Goal: Task Accomplishment & Management: Manage account settings

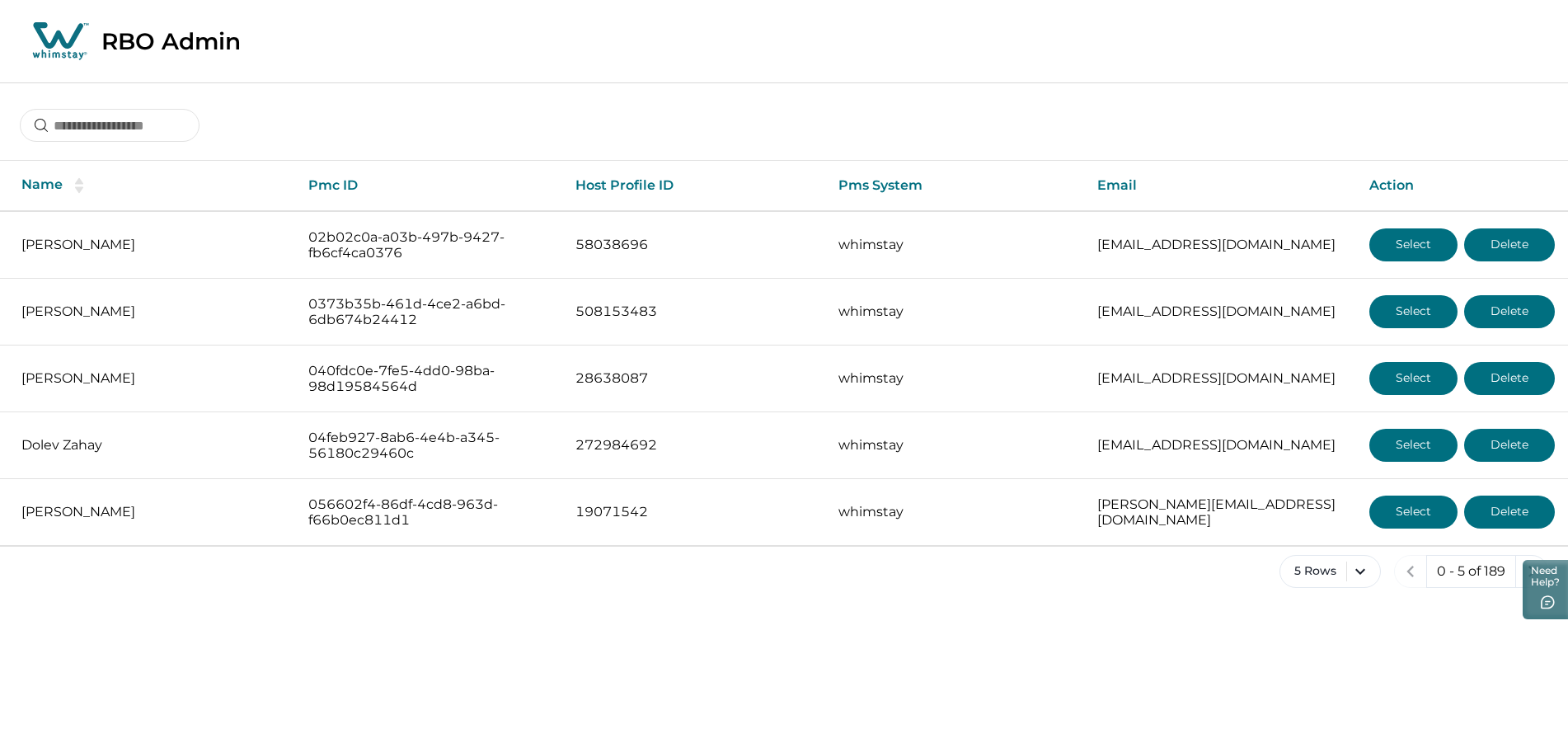
click at [1544, 114] on div at bounding box center [784, 113] width 1568 height 61
click at [175, 125] on input at bounding box center [109, 126] width 180 height 33
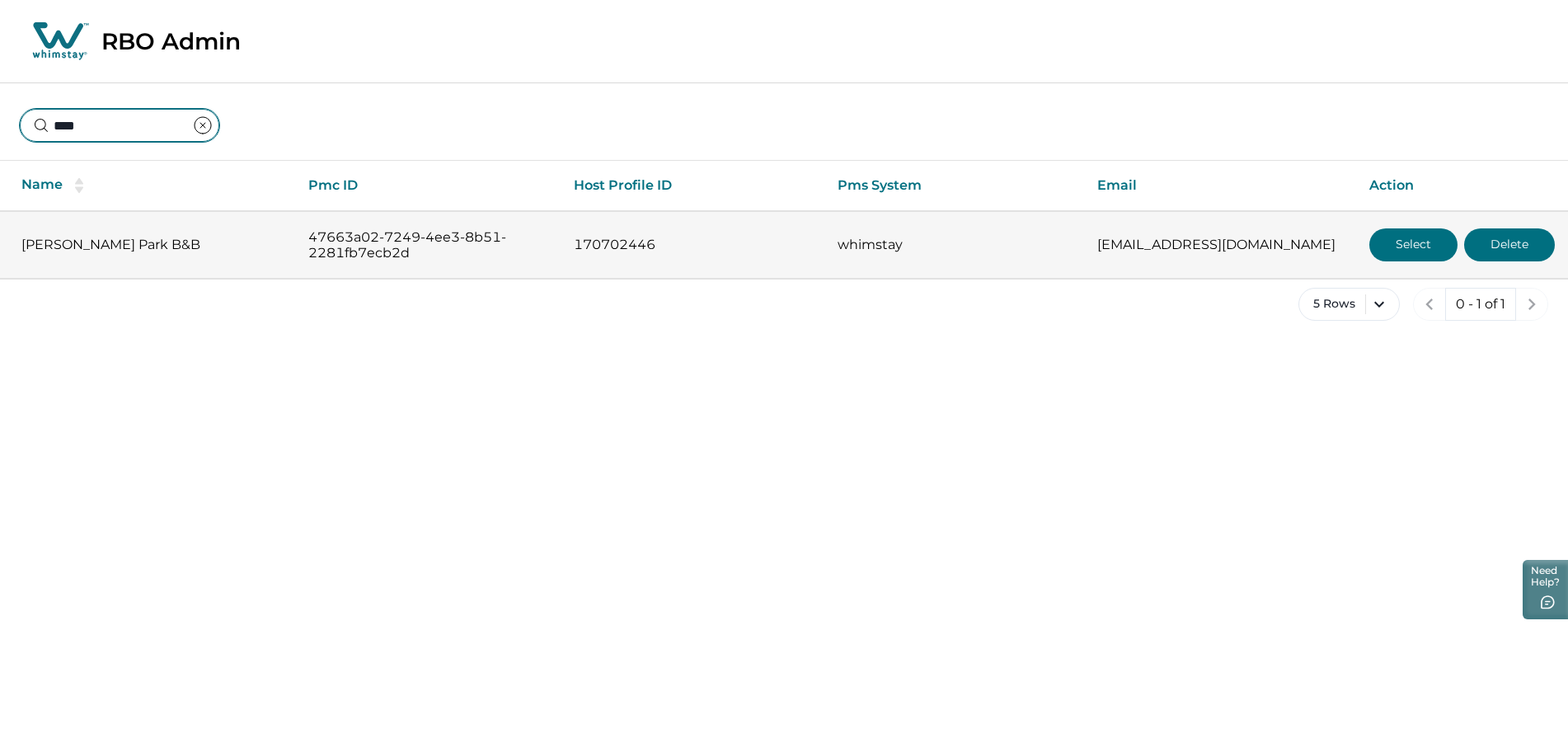
type input "****"
click at [1398, 244] on button "Select" at bounding box center [1413, 246] width 88 height 33
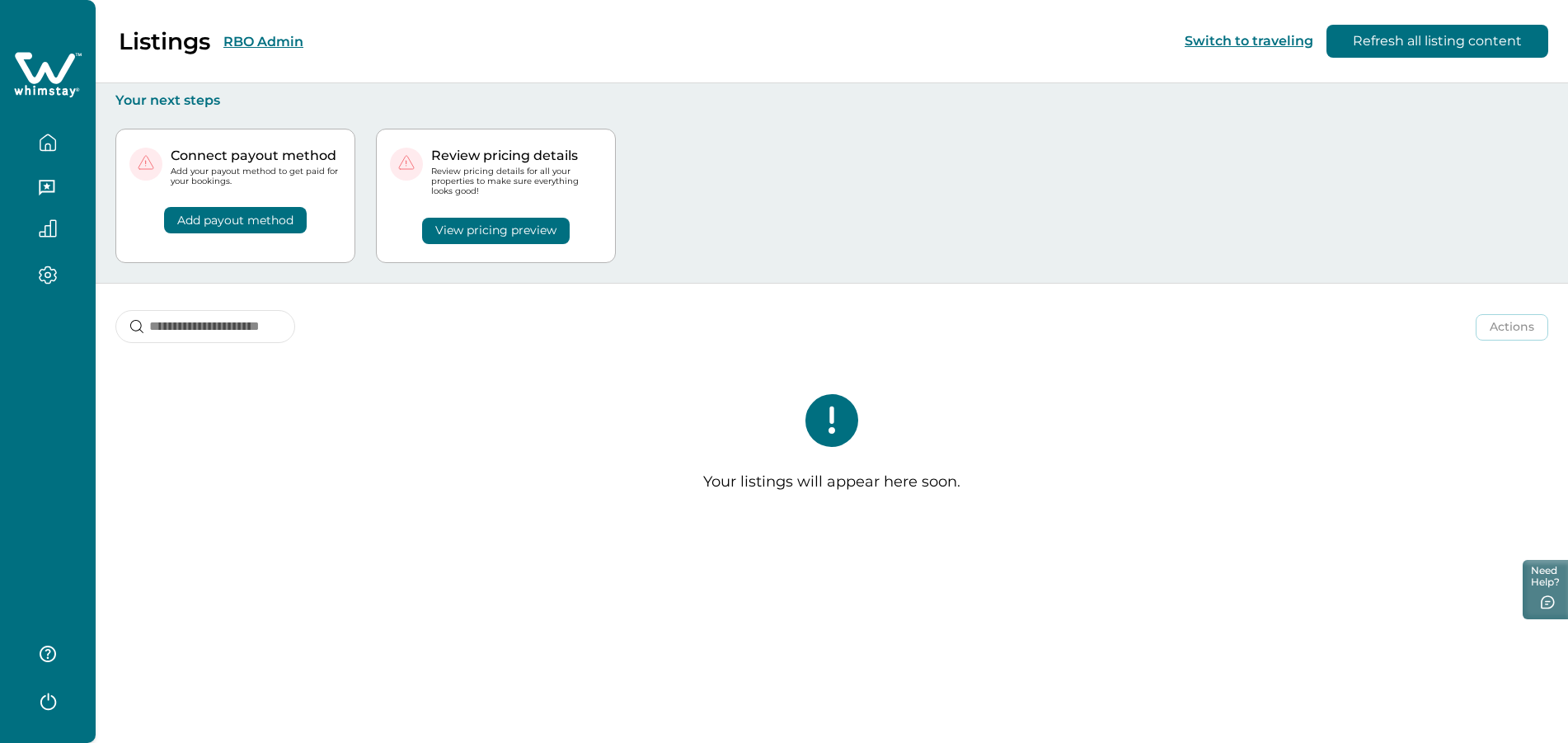
click at [248, 42] on button "RBO Admin" at bounding box center [263, 42] width 80 height 16
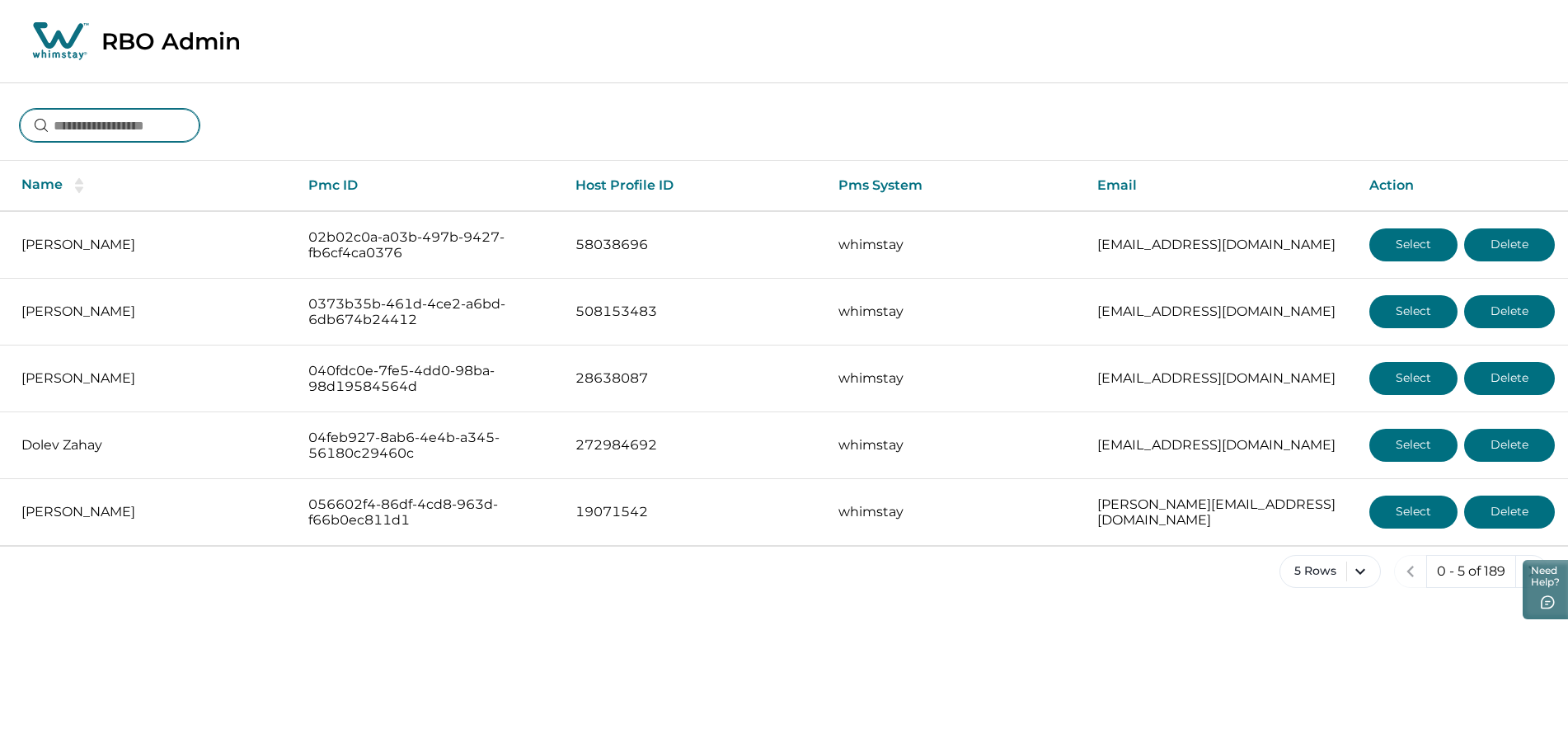
click at [132, 132] on input at bounding box center [109, 126] width 180 height 33
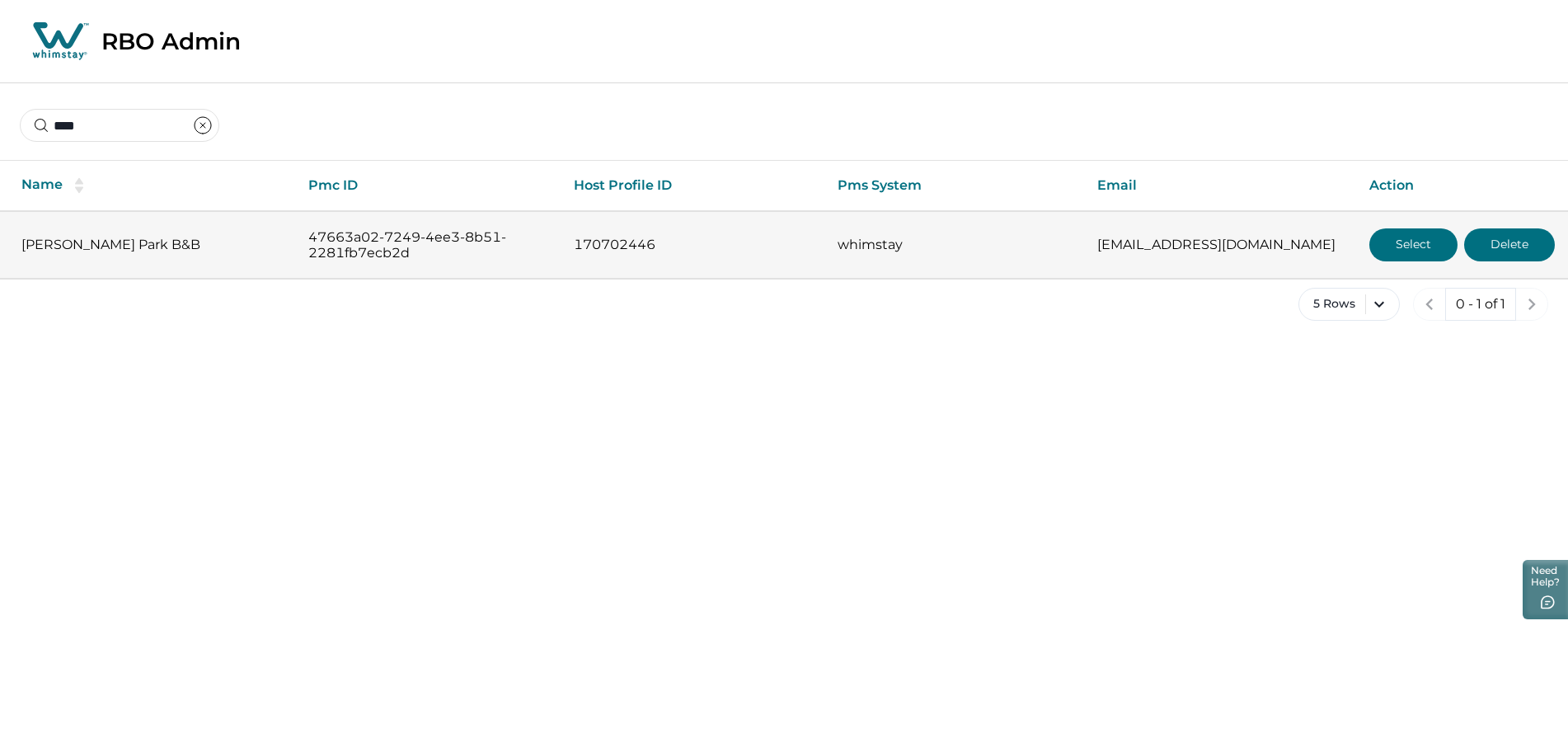
click at [1520, 233] on button "Delete" at bounding box center [1510, 246] width 91 height 33
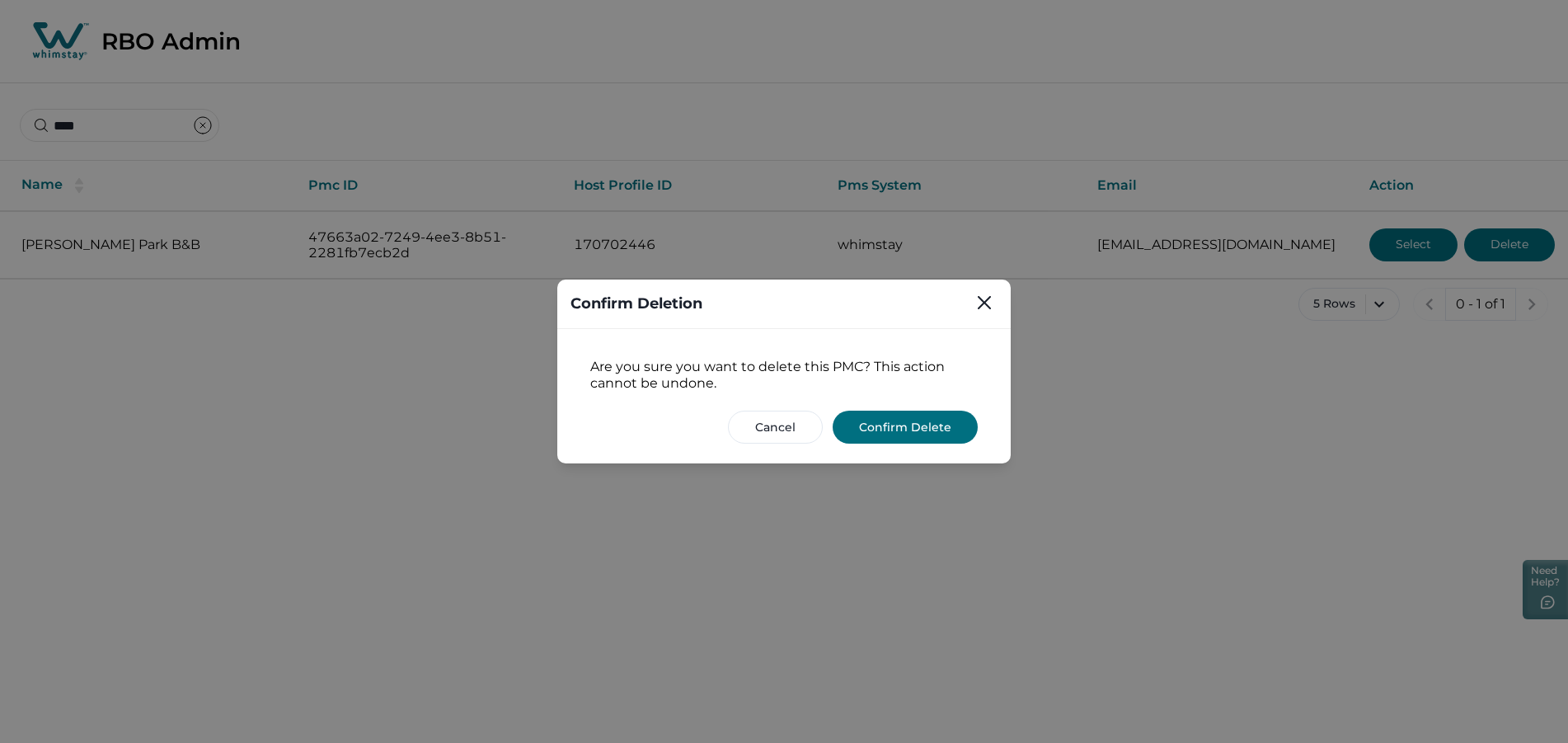
click at [900, 434] on button "Confirm Delete" at bounding box center [905, 427] width 145 height 33
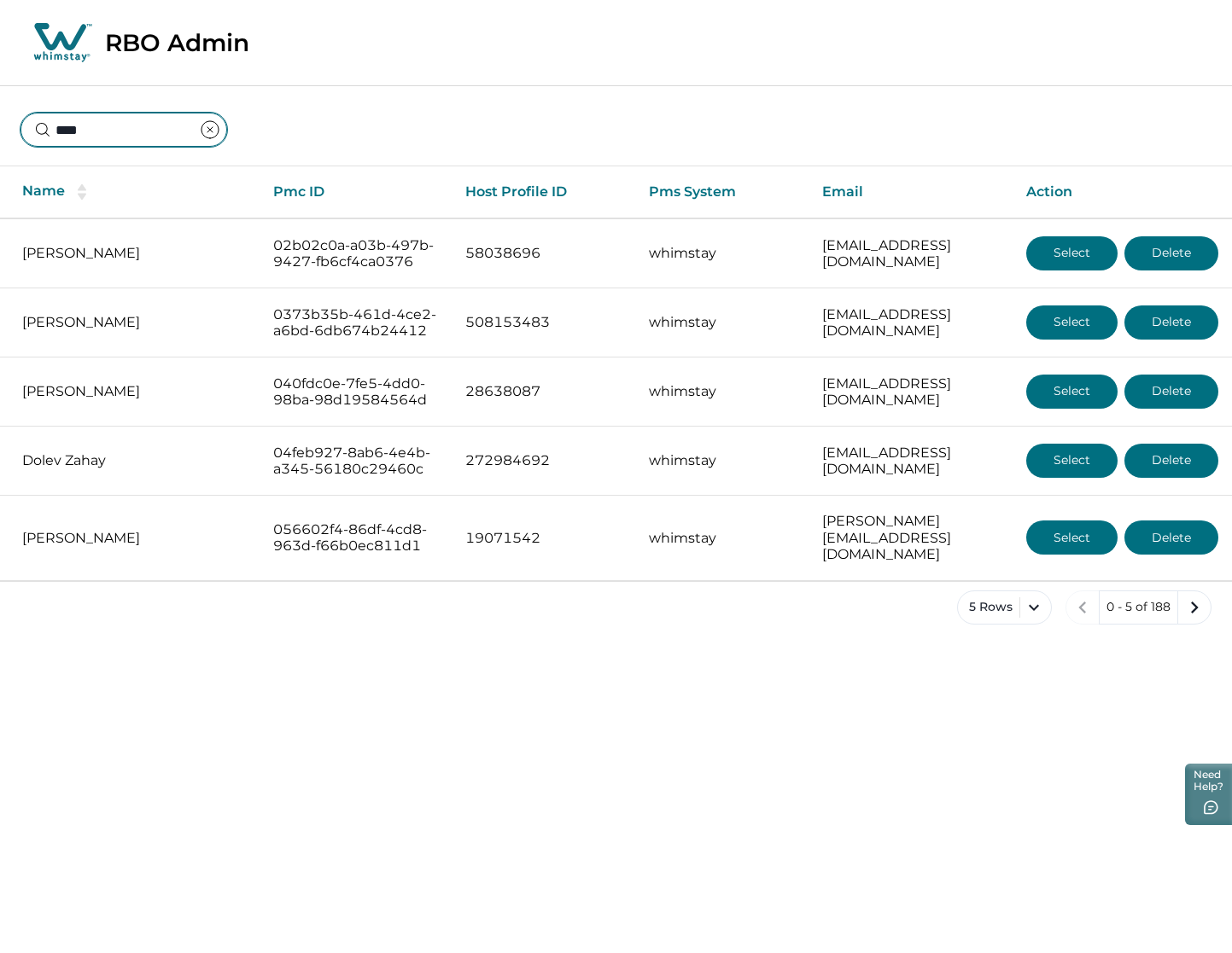
drag, startPoint x: 189, startPoint y: 128, endPoint x: 603, endPoint y: 144, distance: 414.3
click at [0, 129] on html "Skip to Content RBO Admin **** Name Pmc ID Host Profile ID Pms System Email Act…" at bounding box center [616, 326] width 1232 height 652
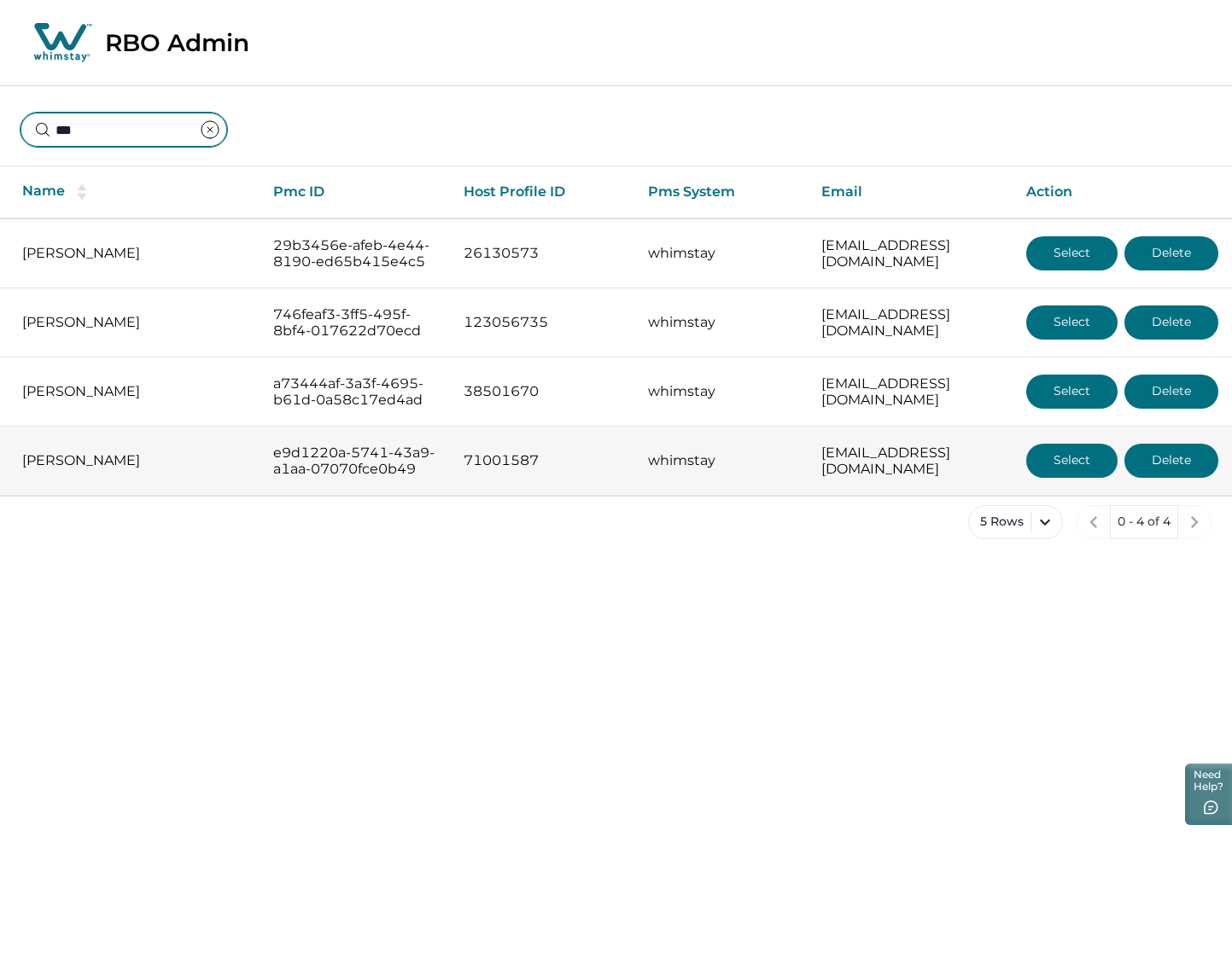
type input "***"
click at [1062, 478] on button "Select" at bounding box center [1071, 461] width 91 height 35
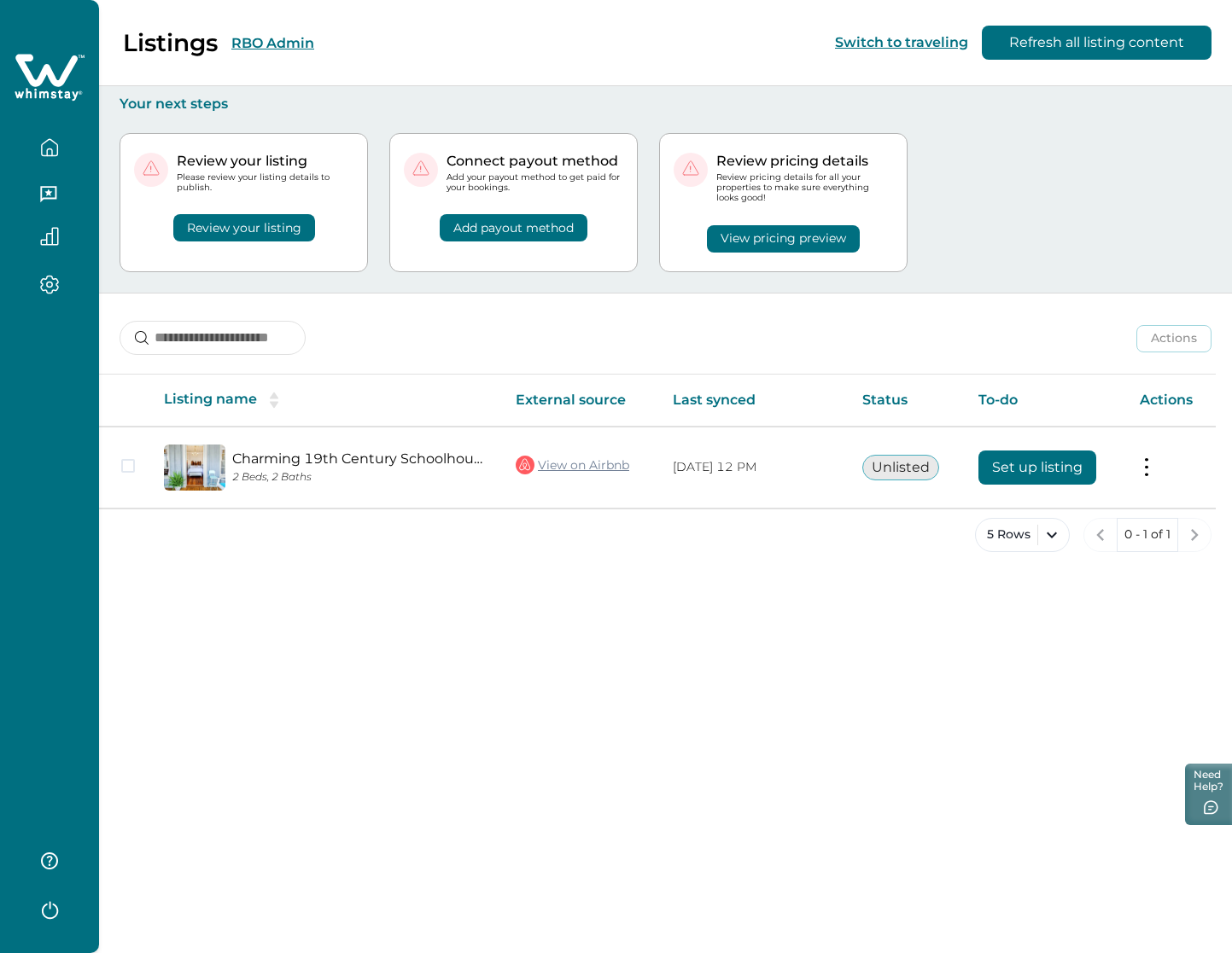
click at [271, 42] on button "RBO Admin" at bounding box center [272, 43] width 82 height 16
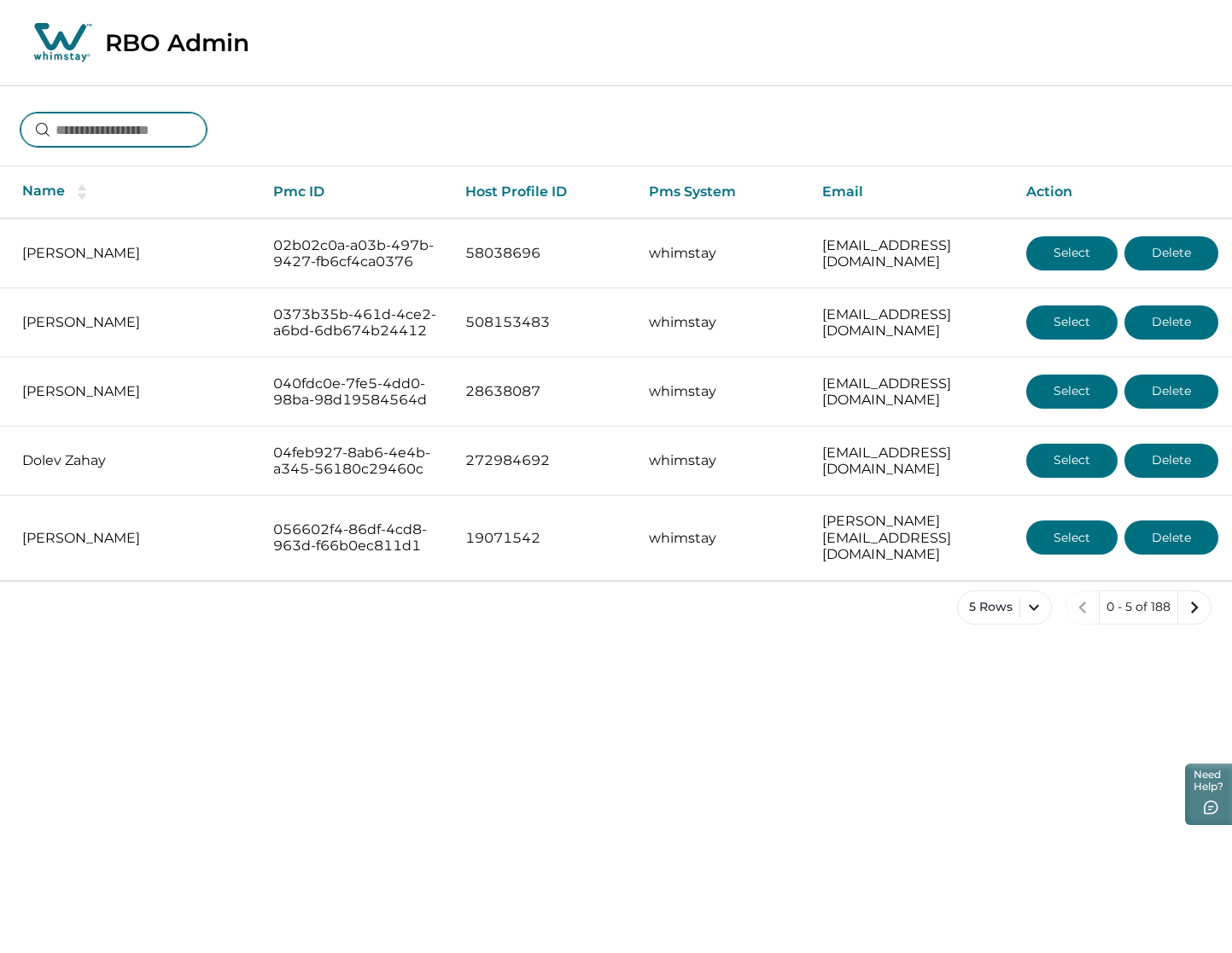
click at [119, 134] on input at bounding box center [113, 130] width 186 height 35
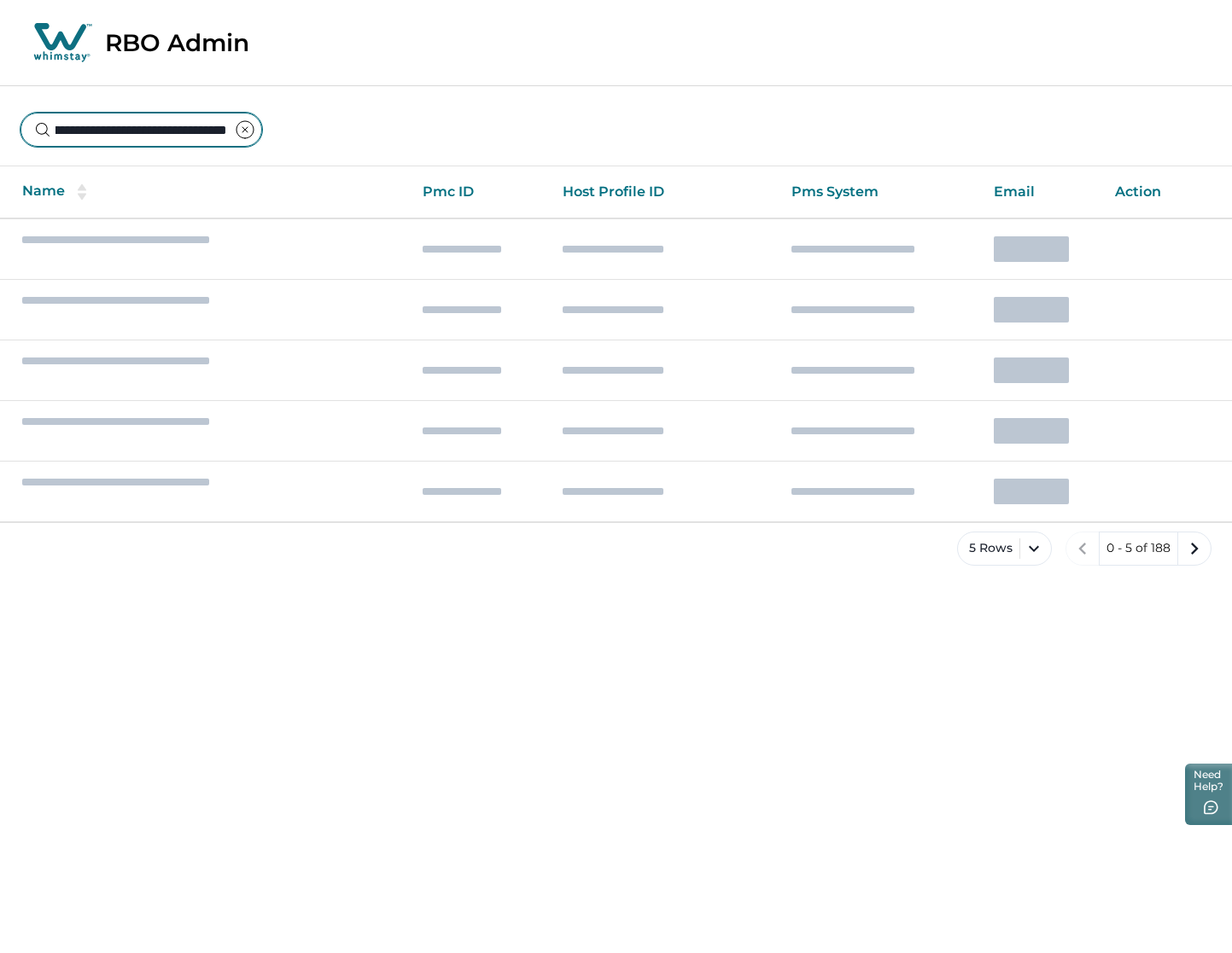
type input "**********"
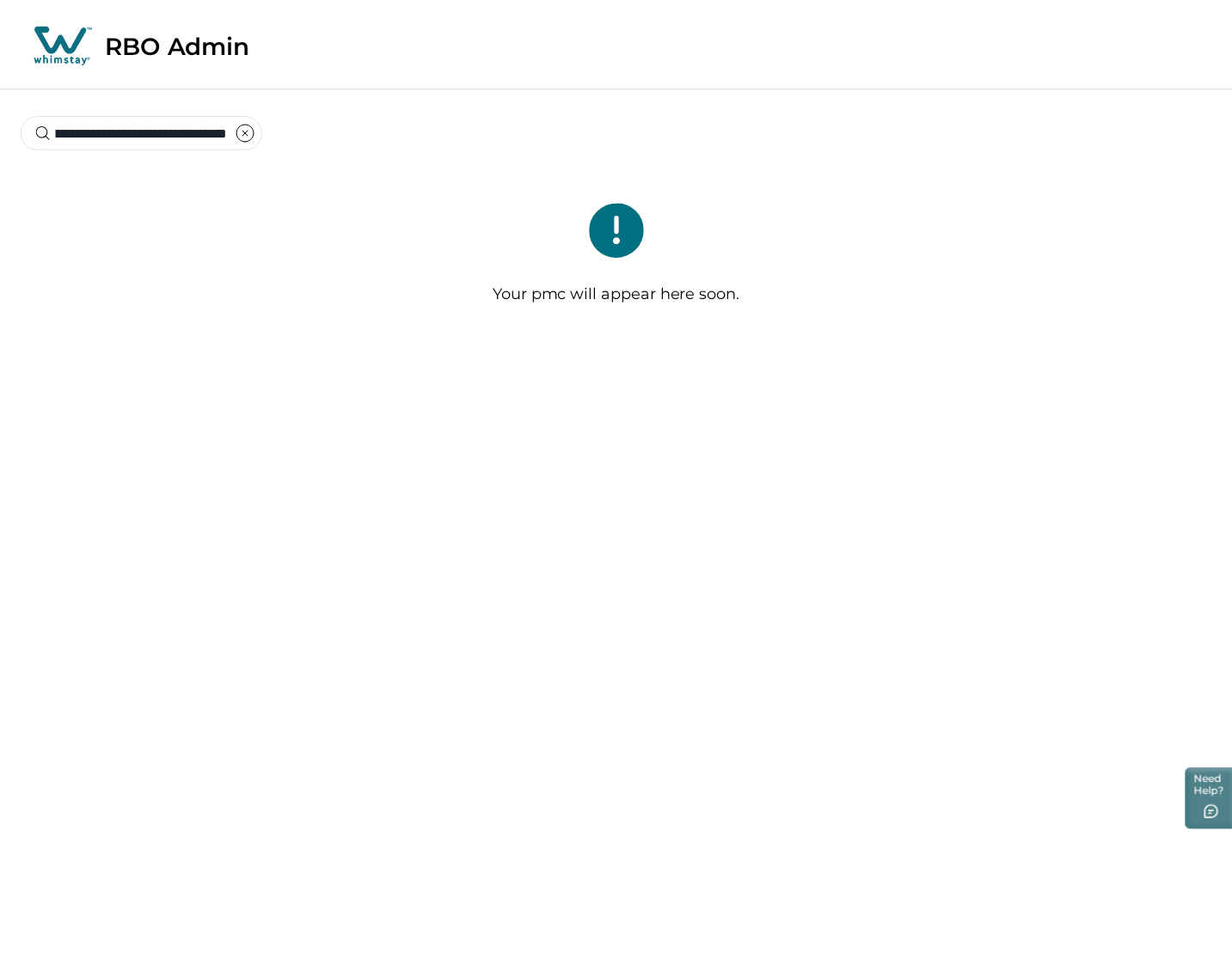
scroll to position [0, 0]
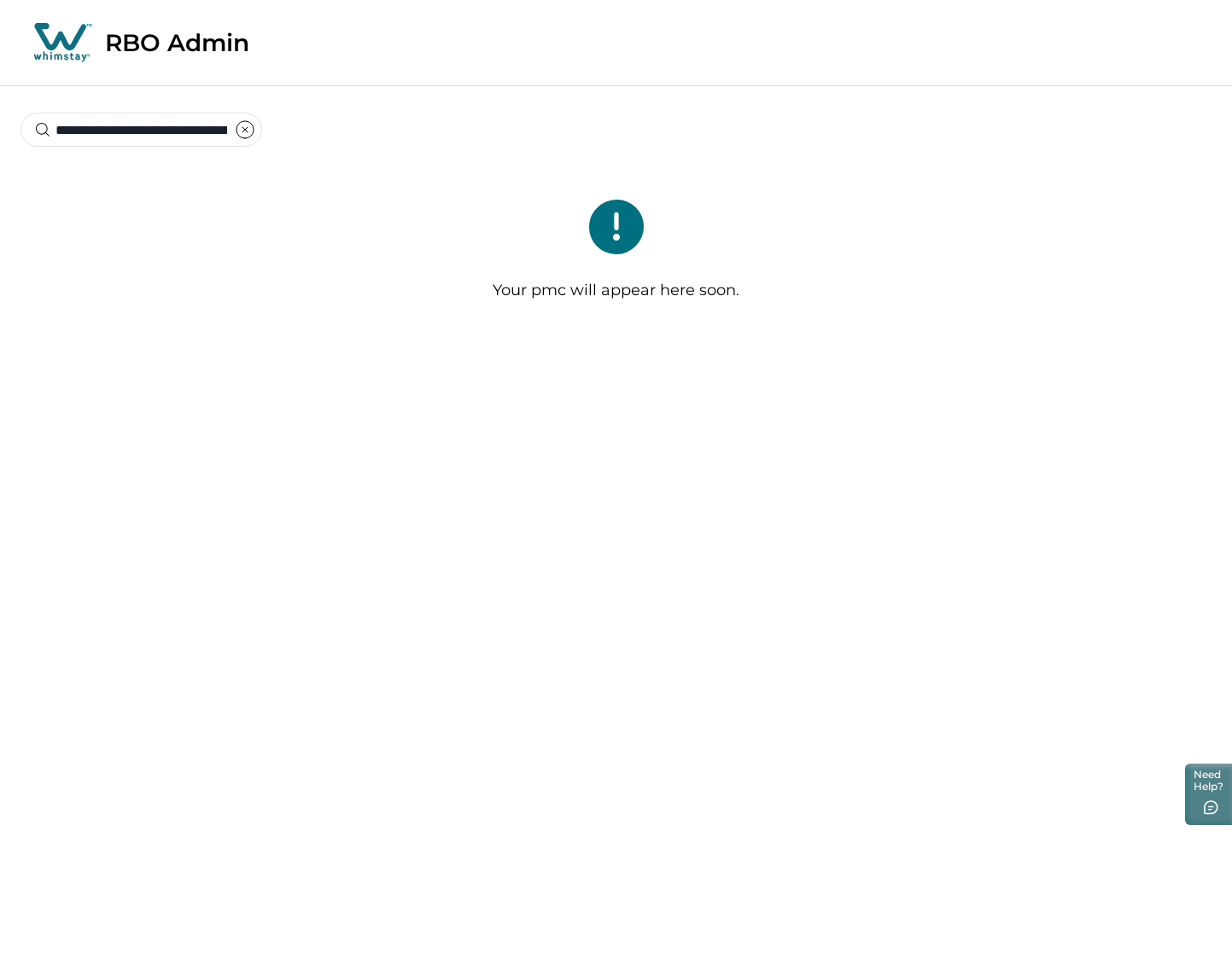
click at [249, 128] on icon "clear input" at bounding box center [244, 129] width 20 height 20
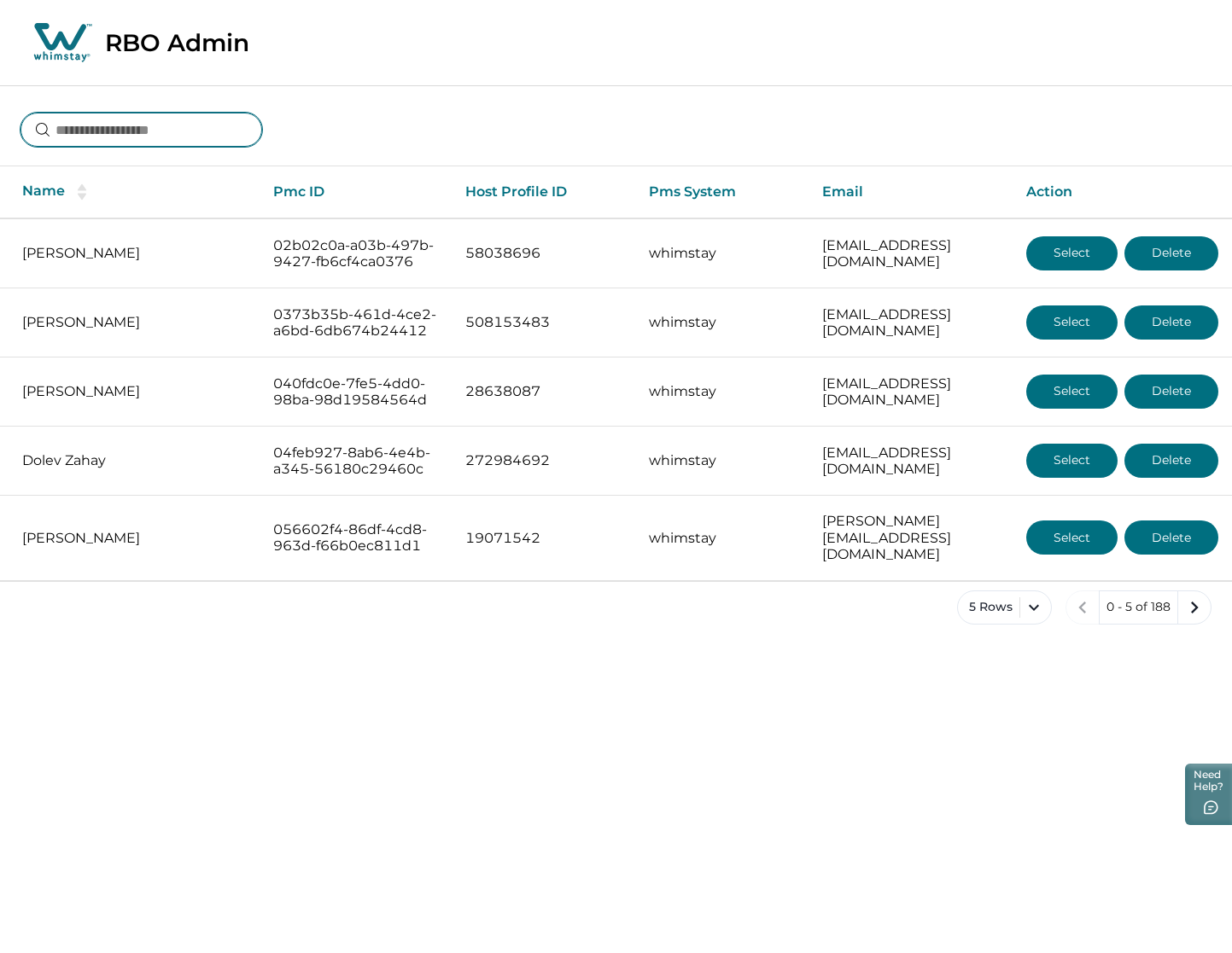
click at [191, 127] on input at bounding box center [141, 130] width 242 height 35
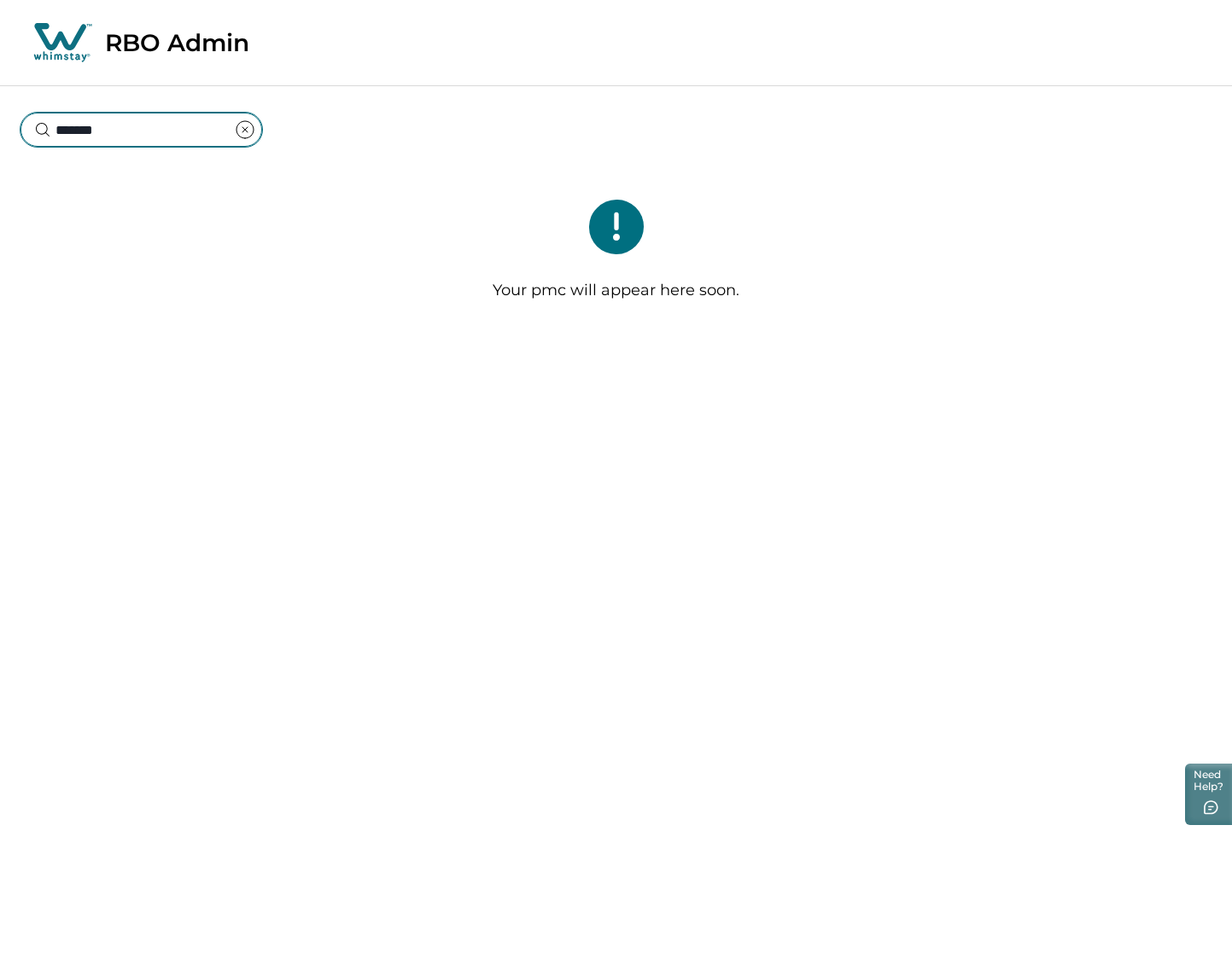
type input "*******"
click at [240, 132] on icon "clear input" at bounding box center [244, 129] width 20 height 20
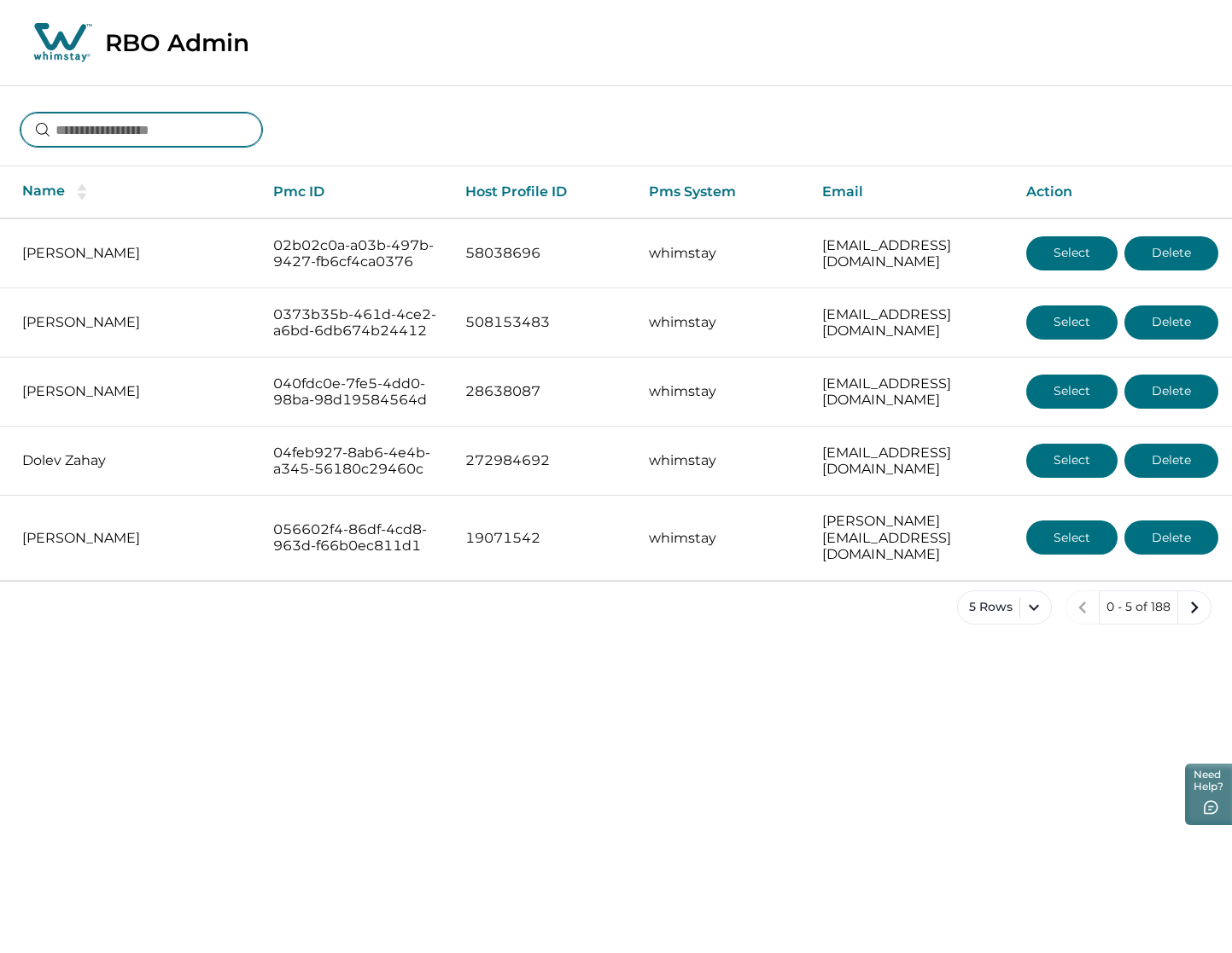
click at [158, 136] on input at bounding box center [141, 130] width 242 height 35
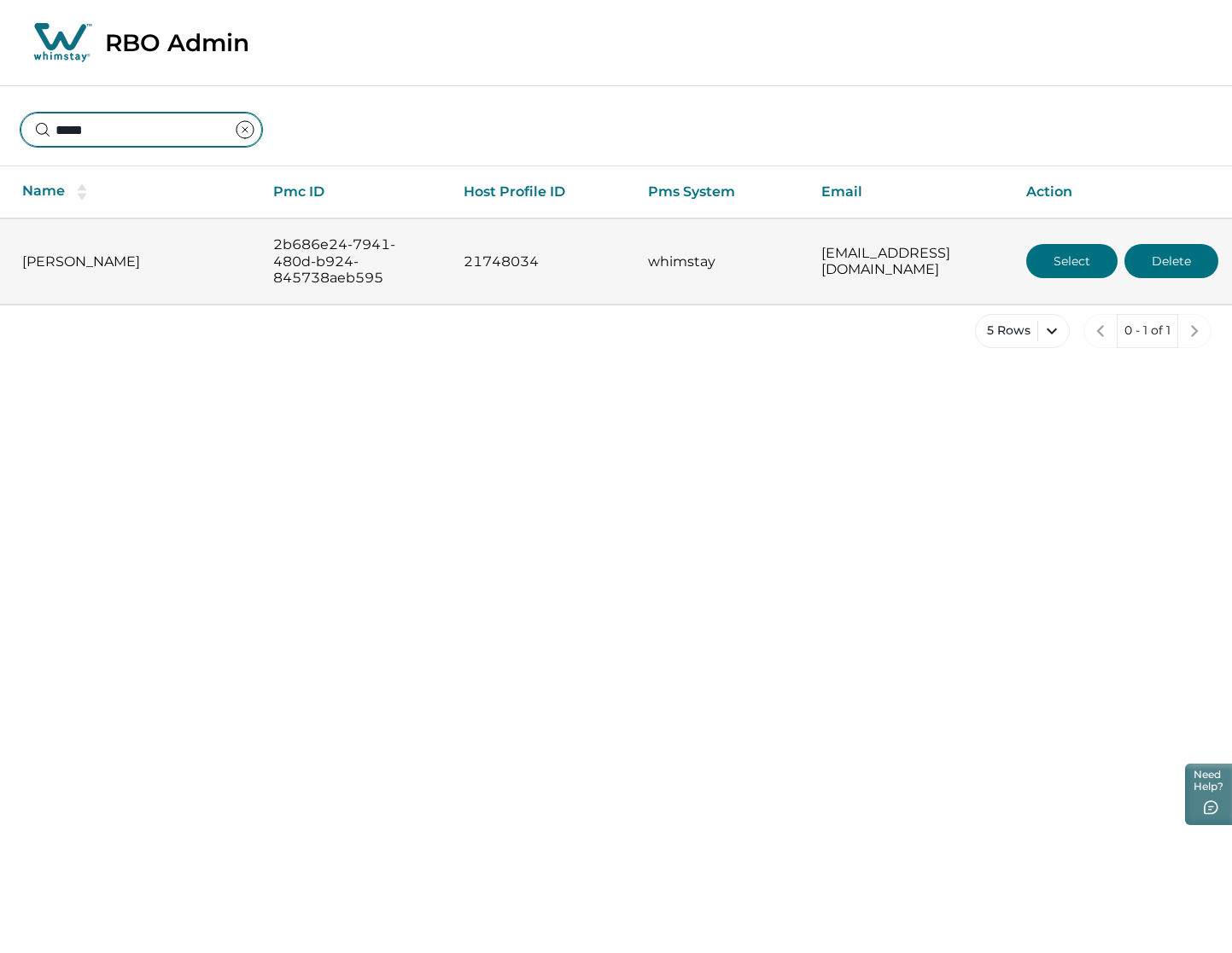
type input "*****"
click at [1060, 257] on button "Select" at bounding box center [1071, 262] width 91 height 35
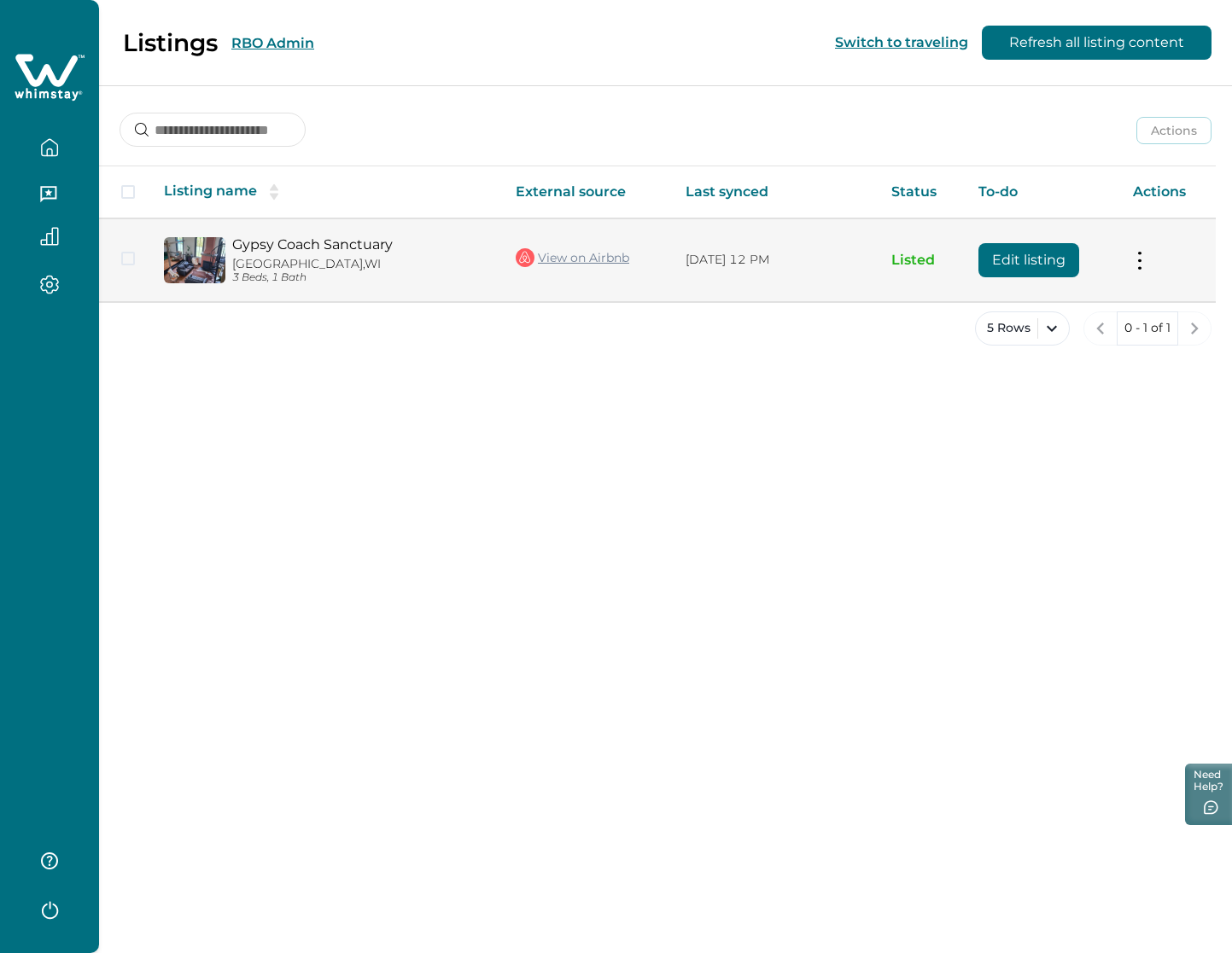
click at [1008, 264] on button "Edit listing" at bounding box center [1028, 261] width 101 height 35
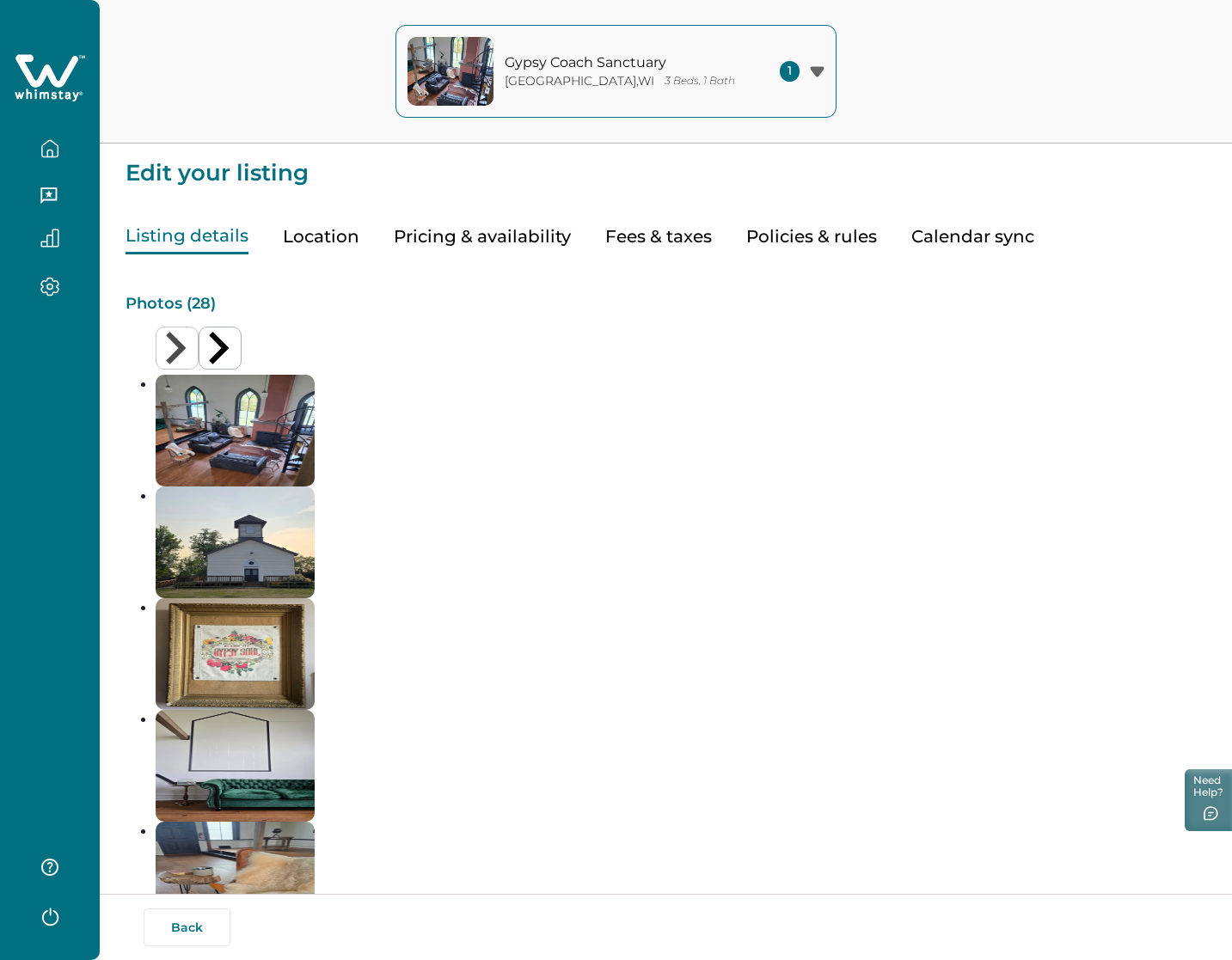
click at [184, 774] on button "Back" at bounding box center [187, 927] width 87 height 38
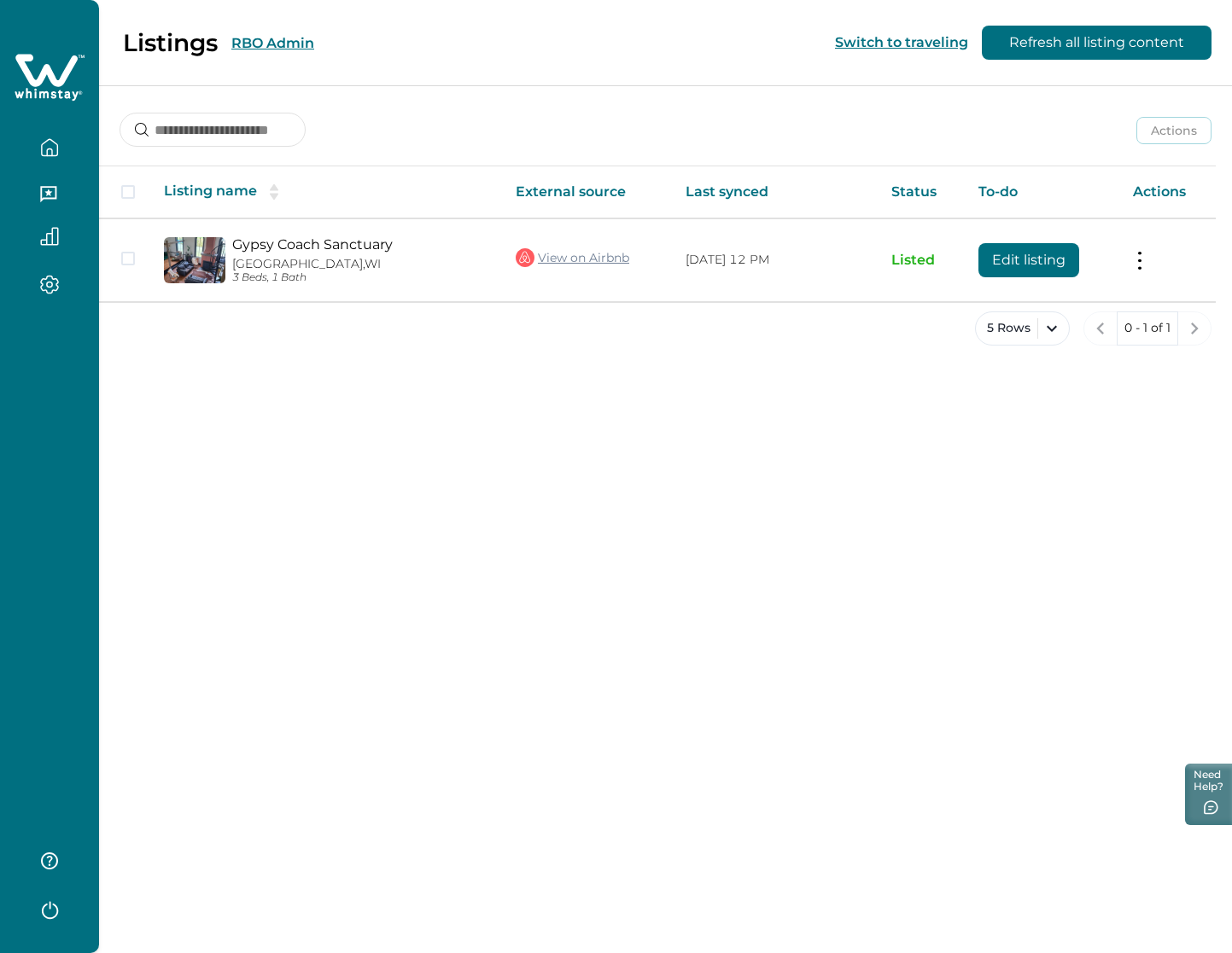
click at [276, 38] on button "RBO Admin" at bounding box center [272, 43] width 82 height 16
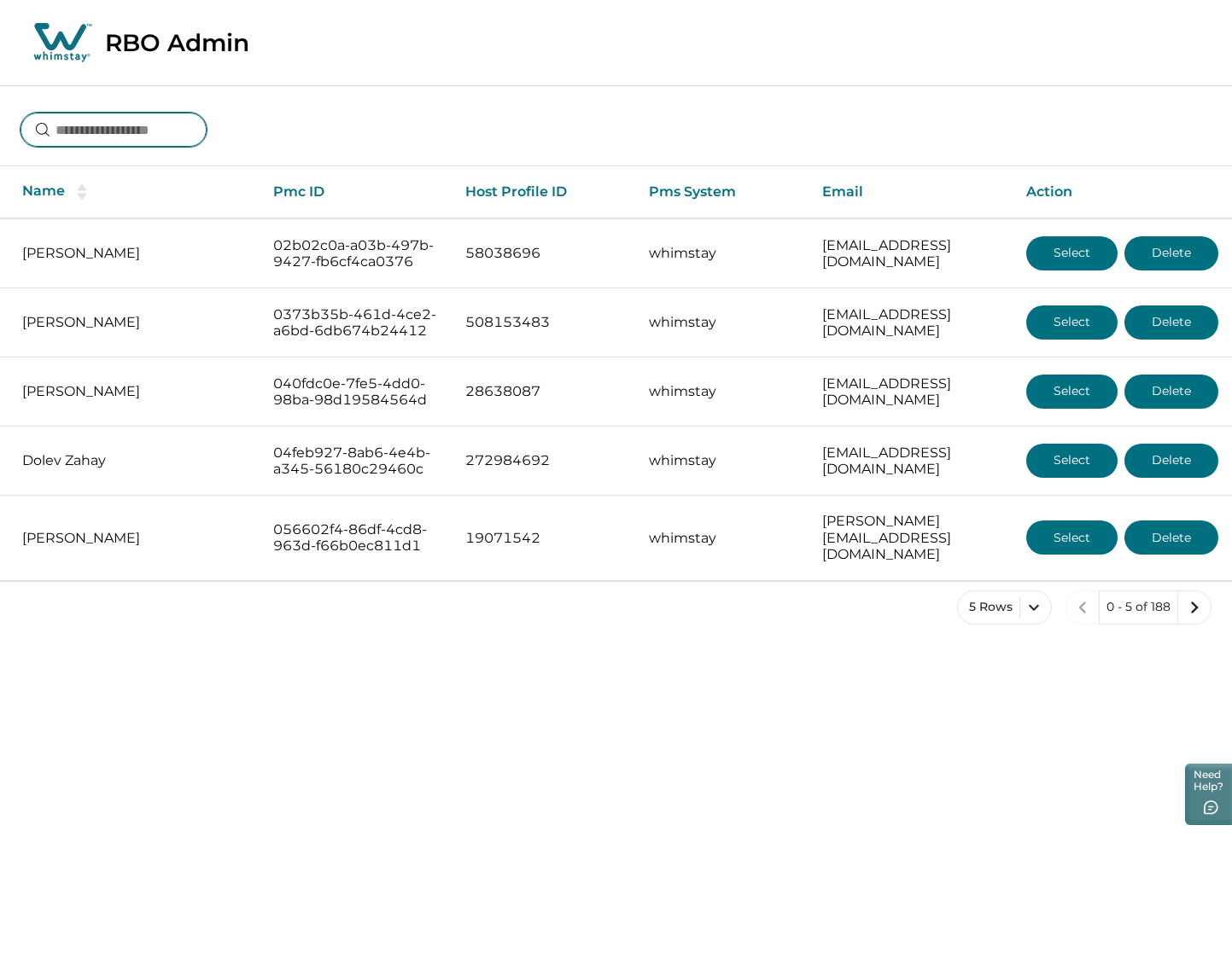
click at [145, 123] on input at bounding box center [113, 130] width 186 height 35
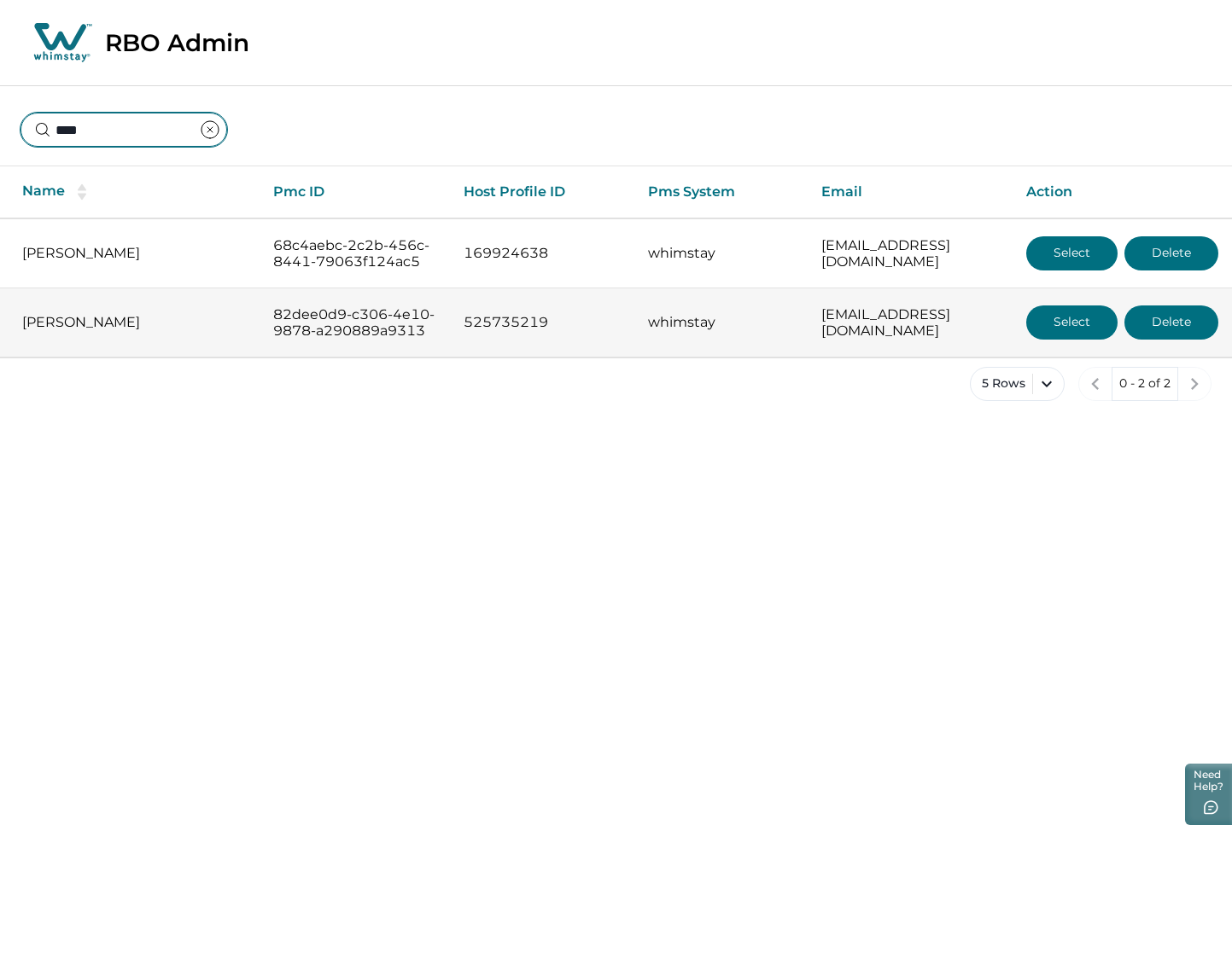
type input "****"
click at [1059, 339] on button "Select" at bounding box center [1071, 323] width 91 height 35
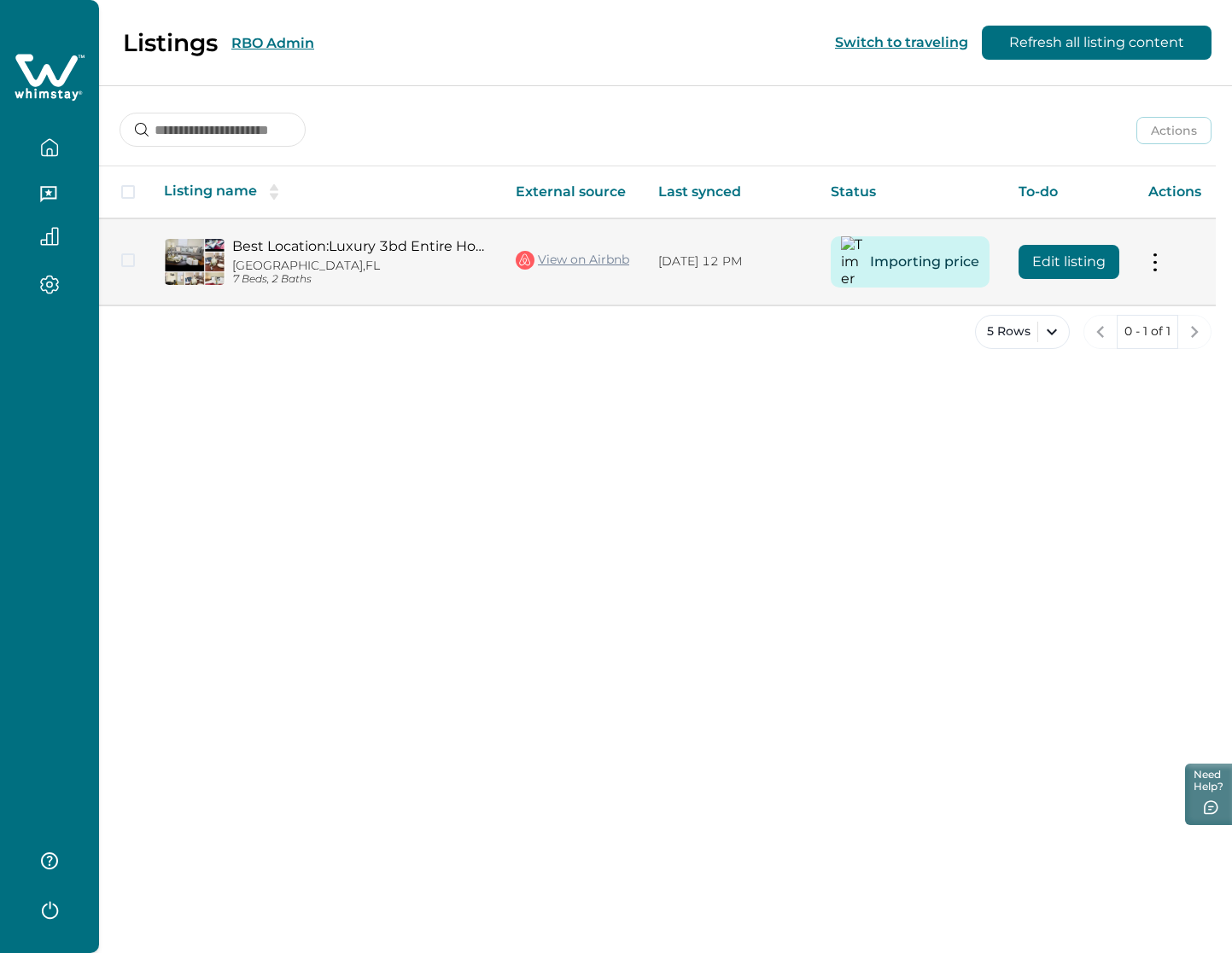
click at [1070, 261] on button "Edit listing" at bounding box center [1068, 263] width 101 height 35
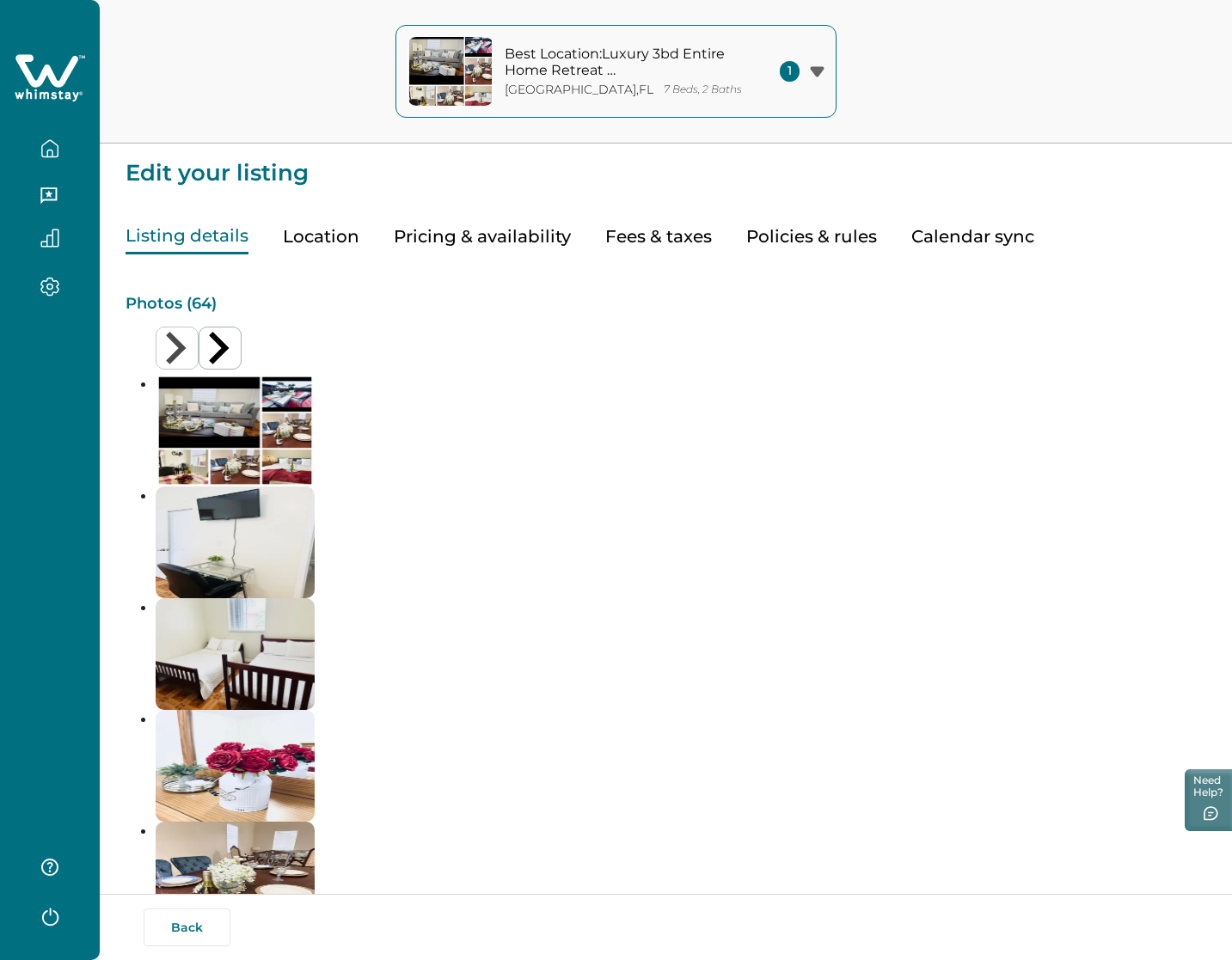
click at [491, 239] on button "Pricing & availability" at bounding box center [482, 237] width 177 height 36
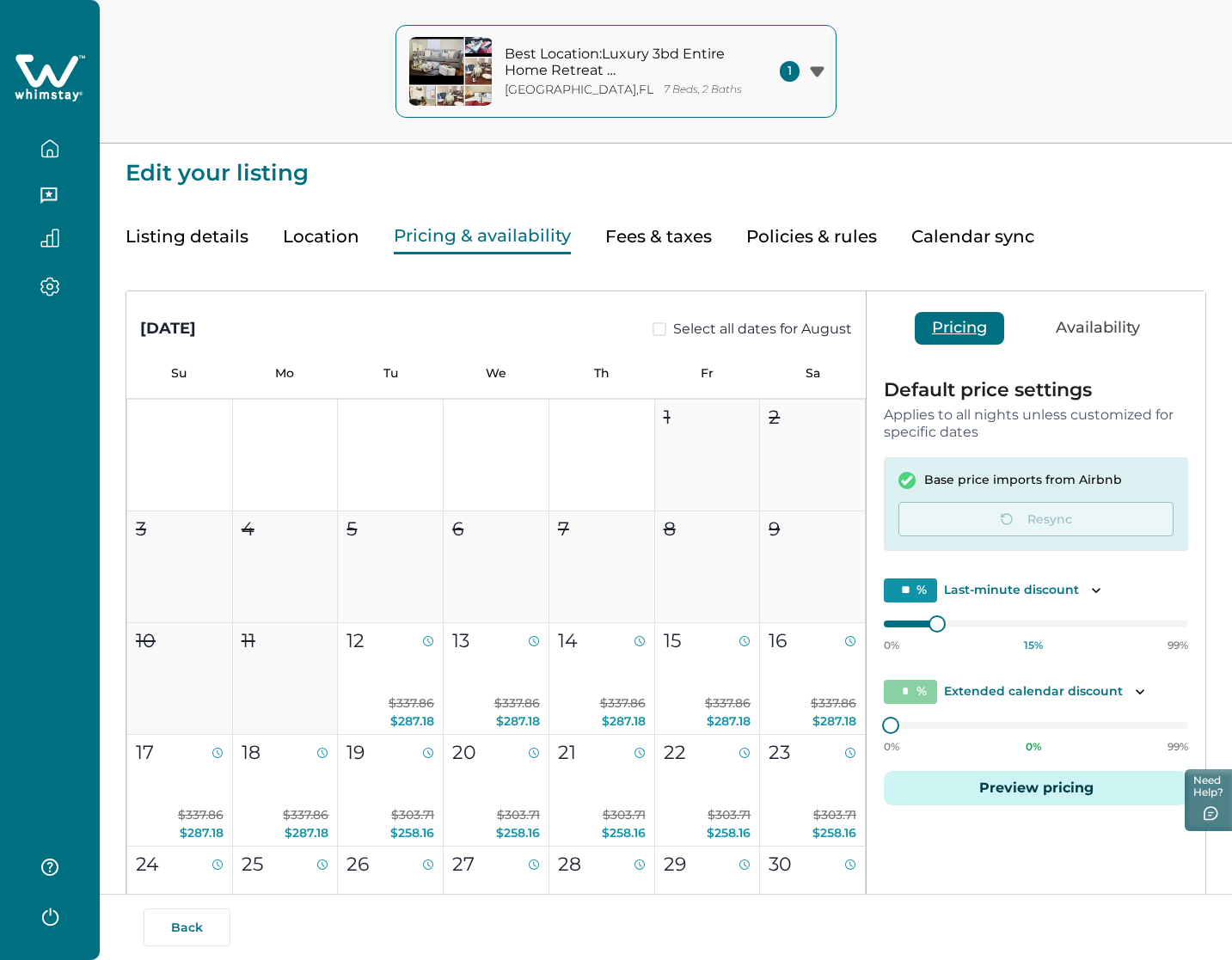
click at [51, 145] on icon "button" at bounding box center [50, 149] width 19 height 19
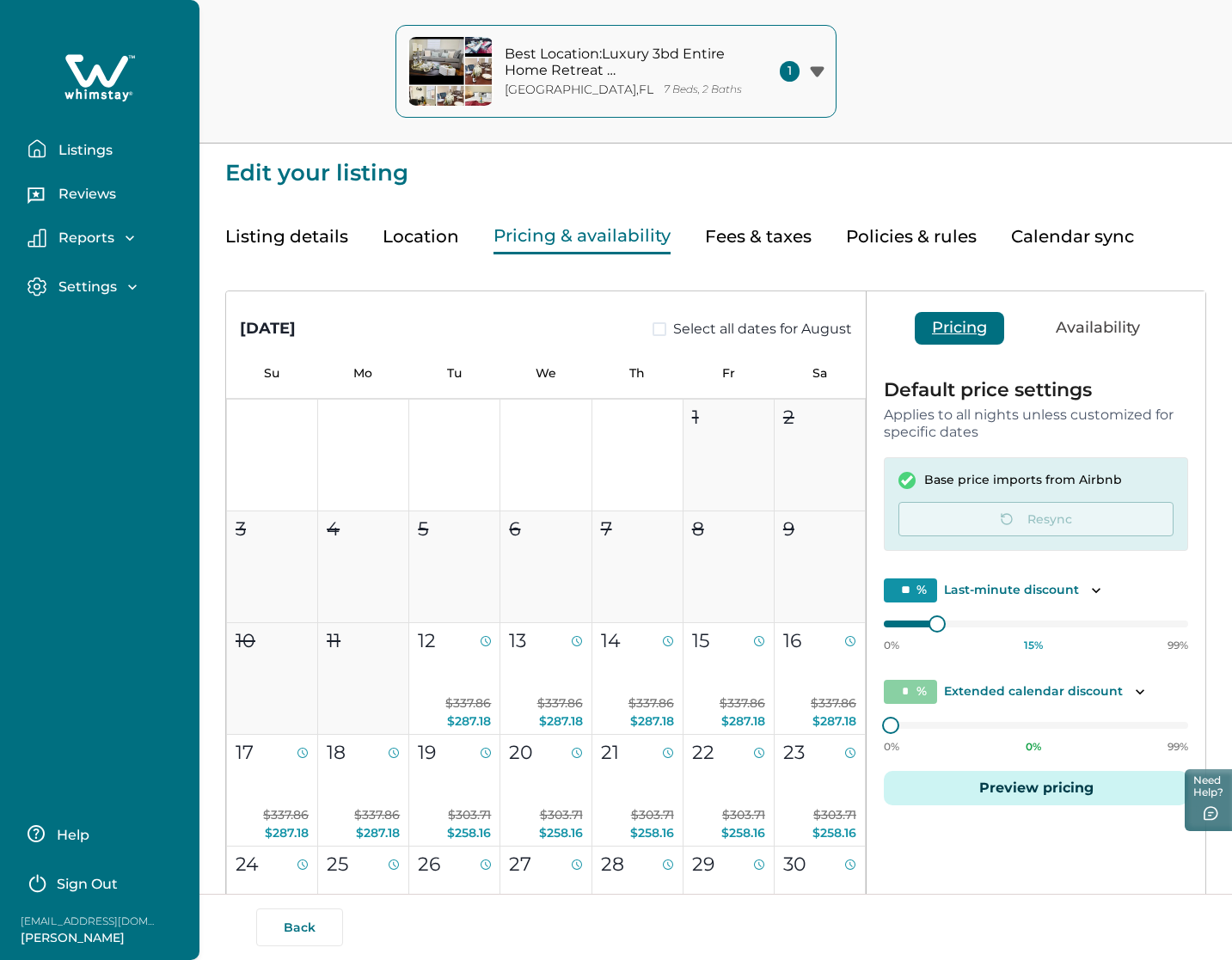
drag, startPoint x: 61, startPoint y: 144, endPoint x: 81, endPoint y: 148, distance: 20.4
click at [61, 144] on p "Listings" at bounding box center [82, 151] width 59 height 17
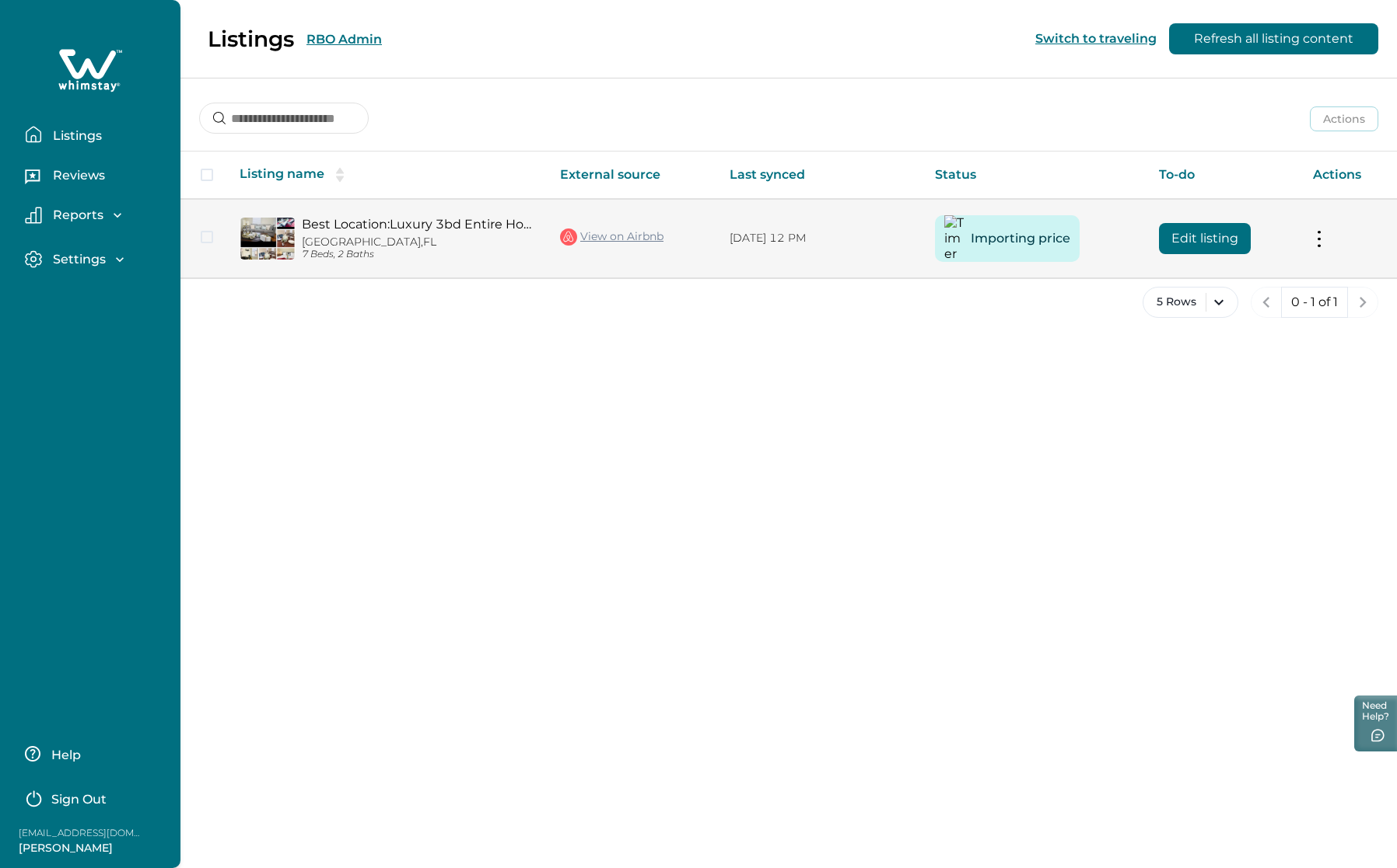
click at [1194, 235] on button "Edit listing" at bounding box center [1205, 239] width 92 height 31
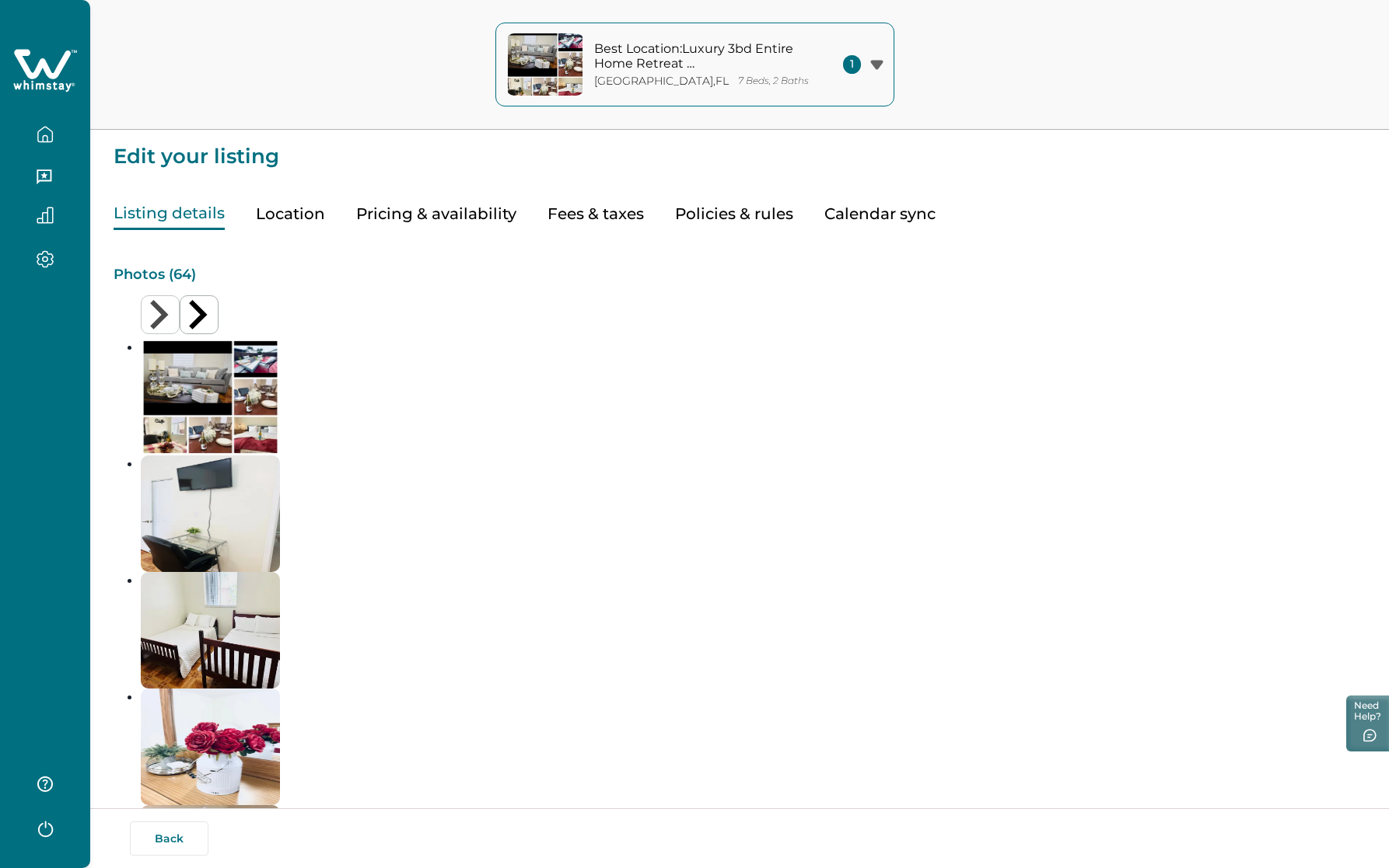
click at [415, 212] on button "Pricing & availability" at bounding box center [436, 214] width 160 height 32
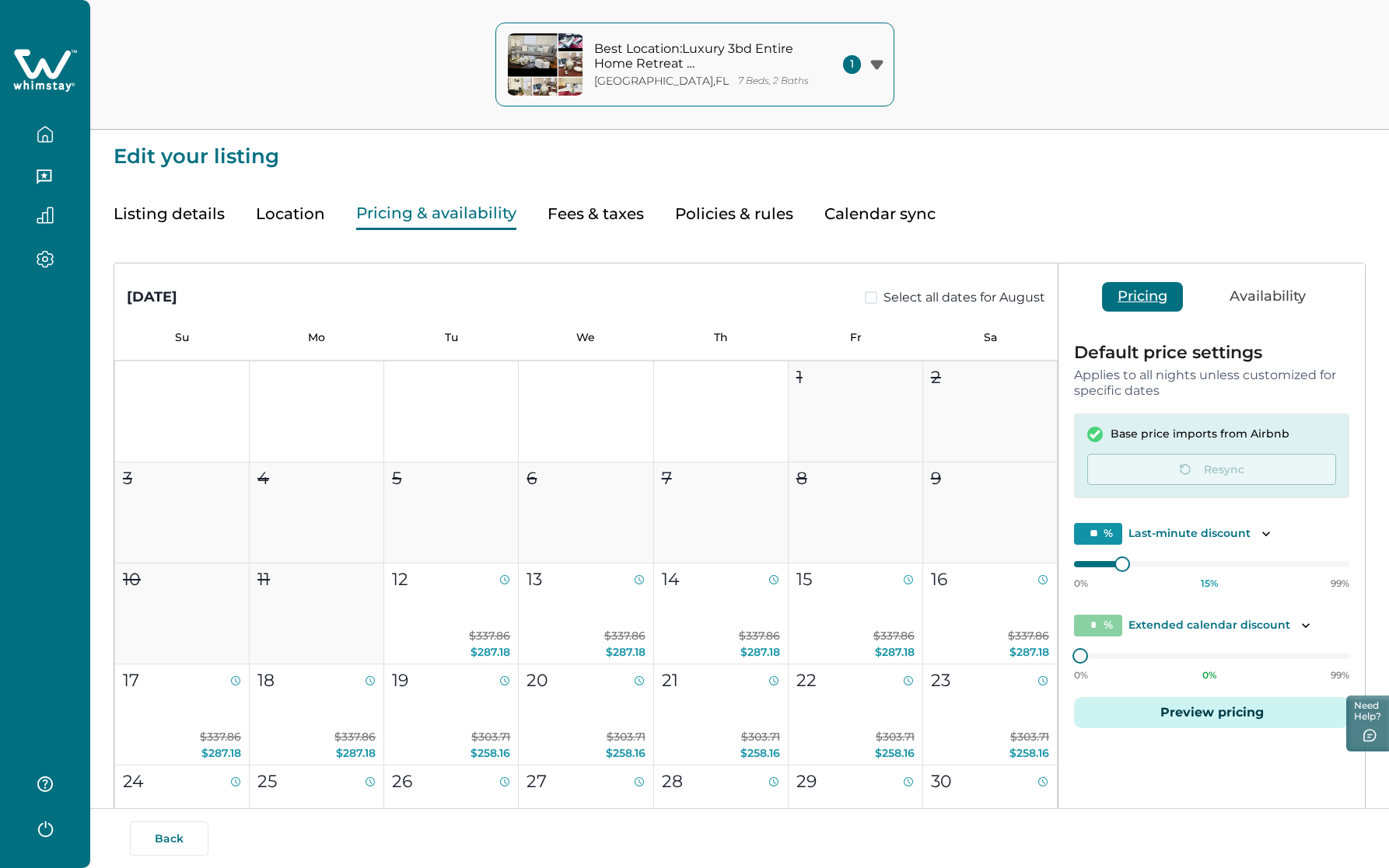
click at [159, 212] on button "Listing details" at bounding box center [169, 214] width 111 height 32
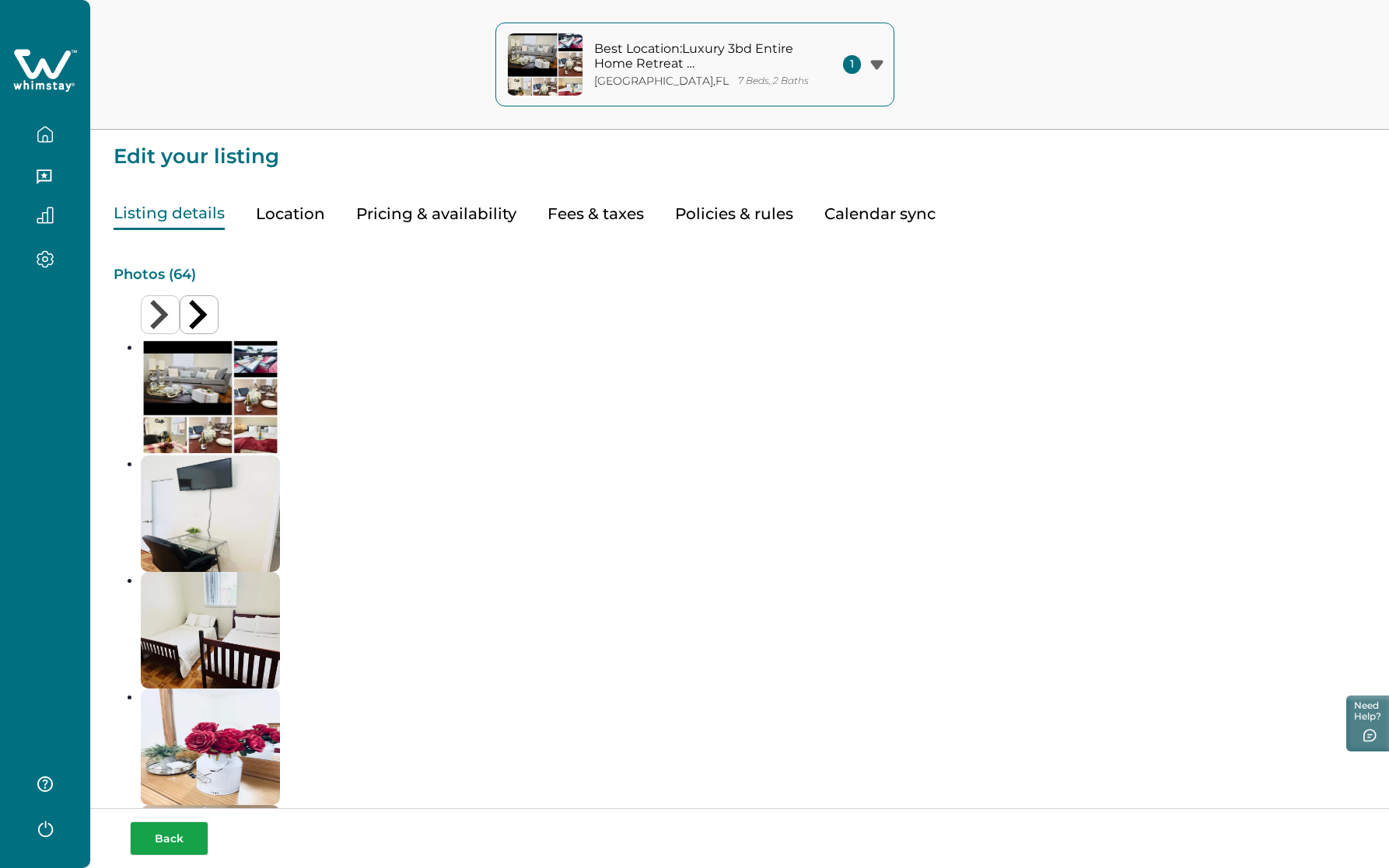
click at [166, 699] on button "Back" at bounding box center [169, 838] width 79 height 34
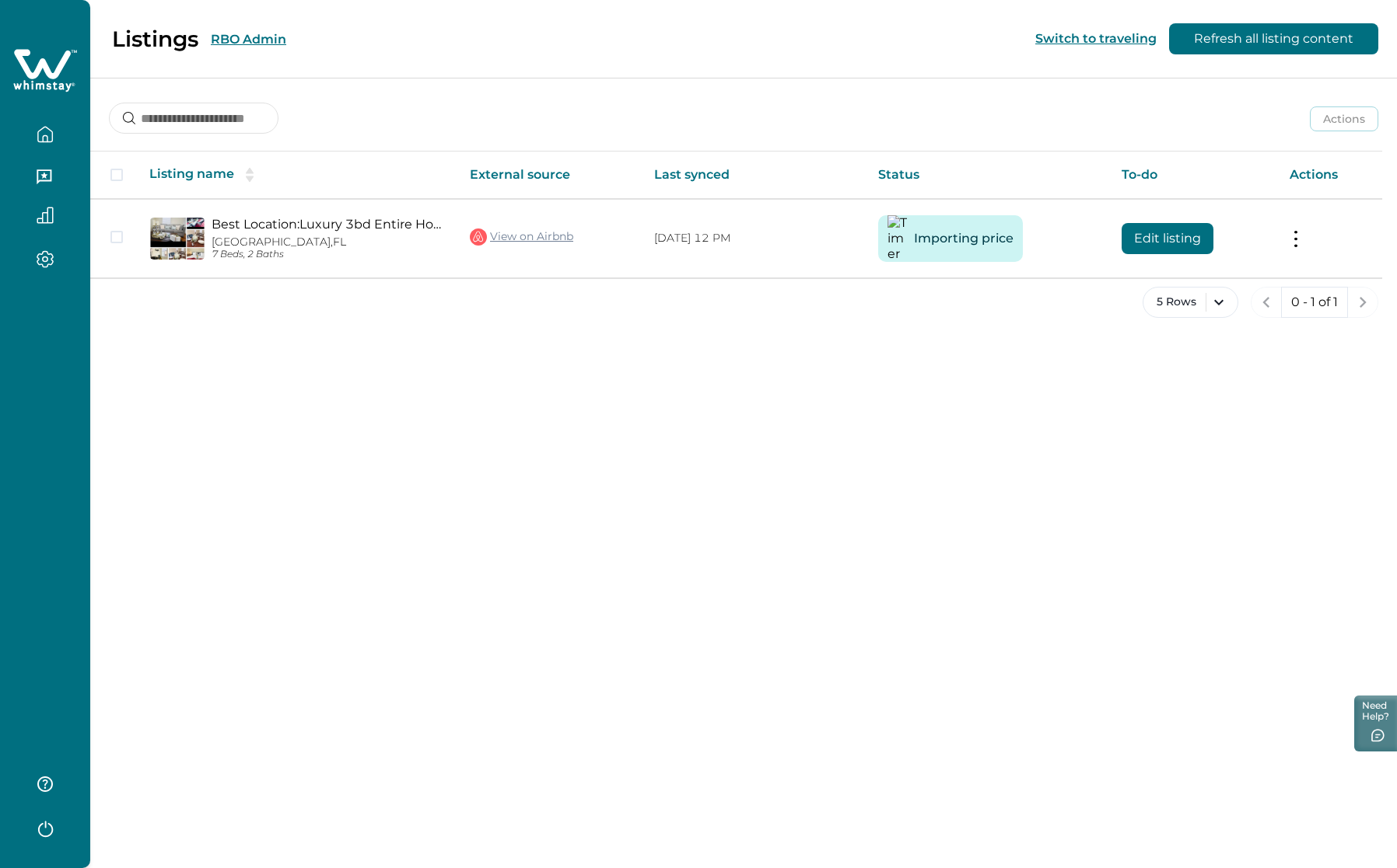
click at [45, 129] on icon "button" at bounding box center [45, 134] width 17 height 17
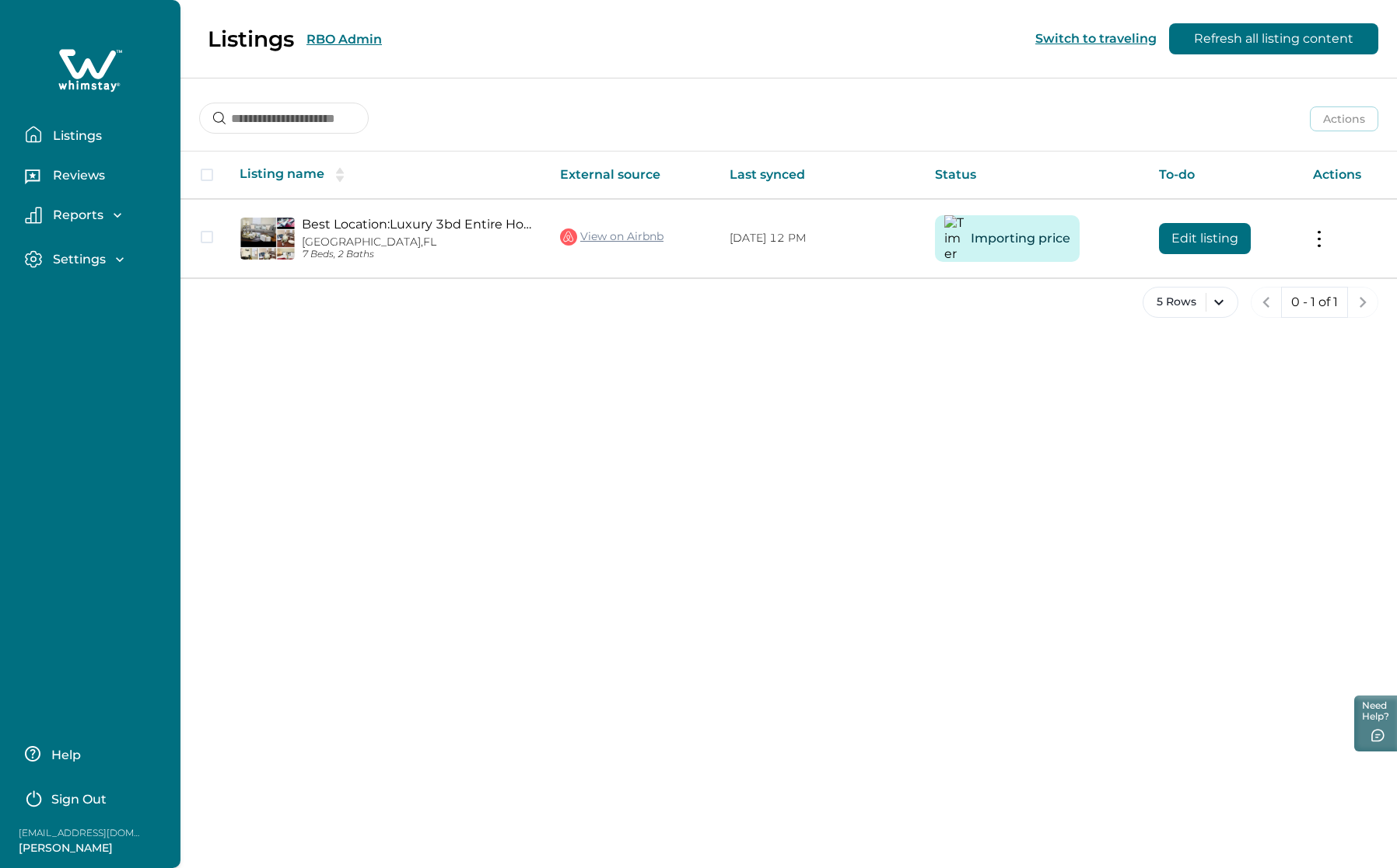
click at [363, 37] on div "Listings RBO Admin Switch to traveling Refresh all listing content" at bounding box center [698, 39] width 1397 height 79
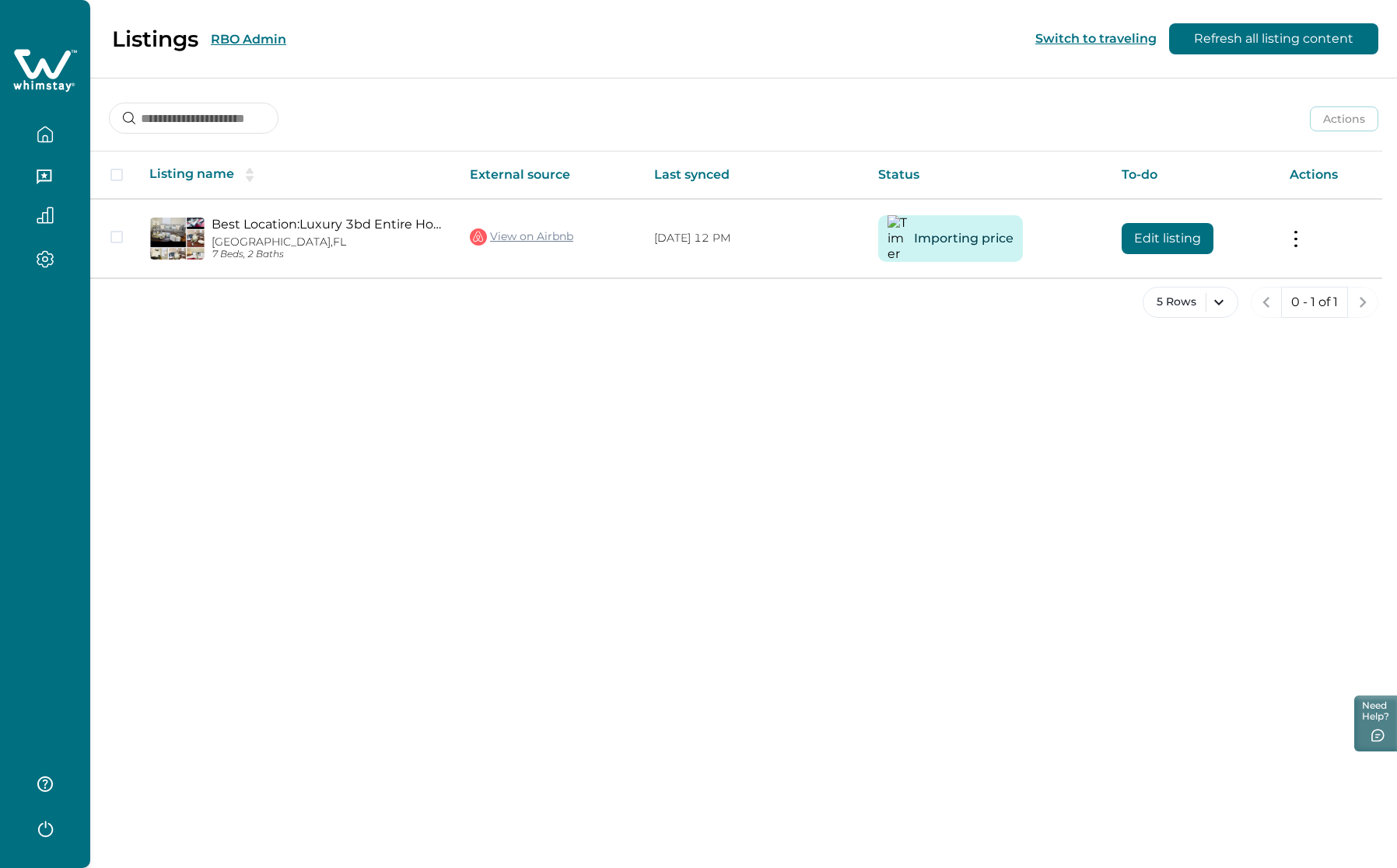
click at [252, 42] on button "RBO Admin" at bounding box center [248, 39] width 75 height 15
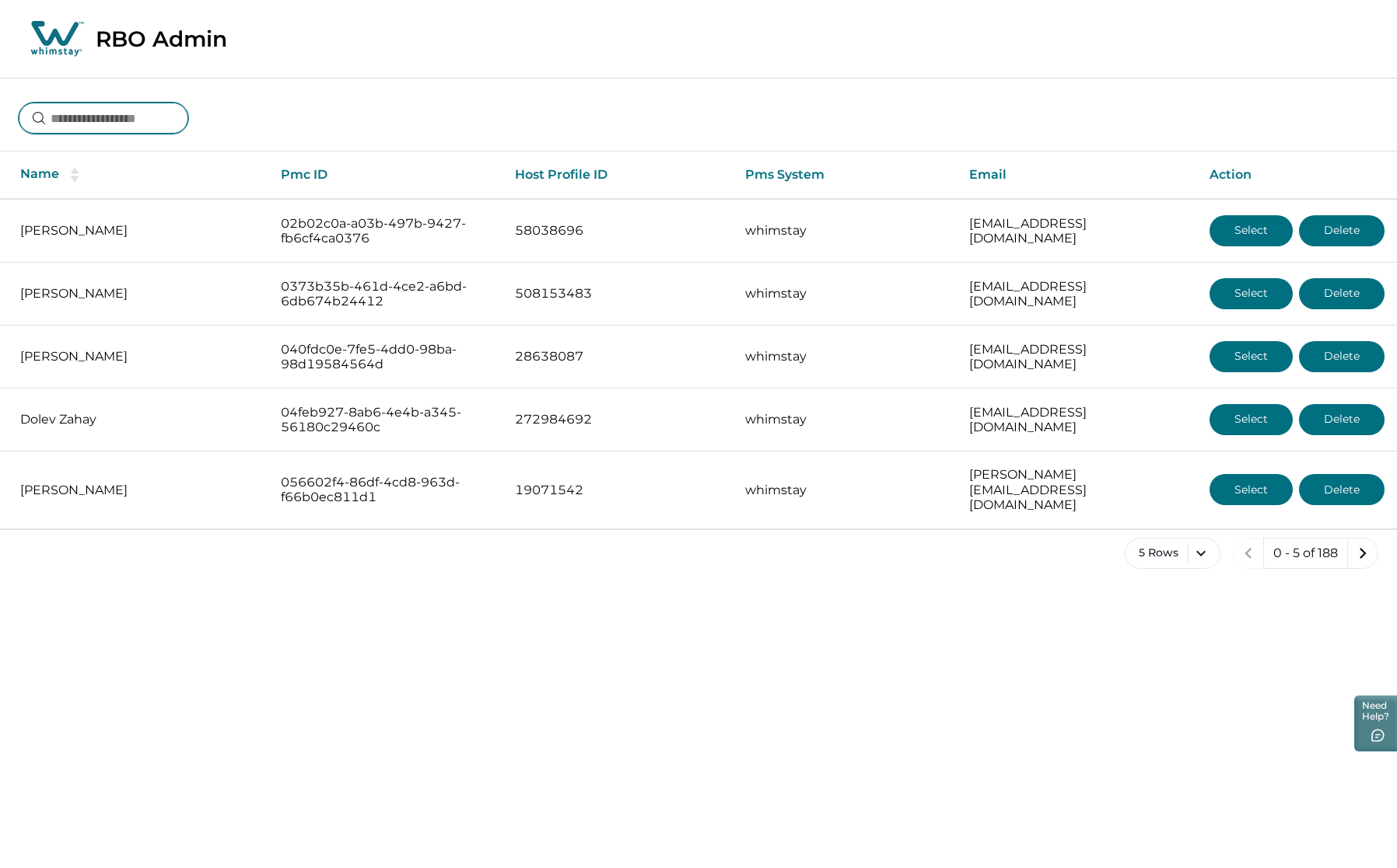
click at [138, 118] on input at bounding box center [103, 119] width 169 height 31
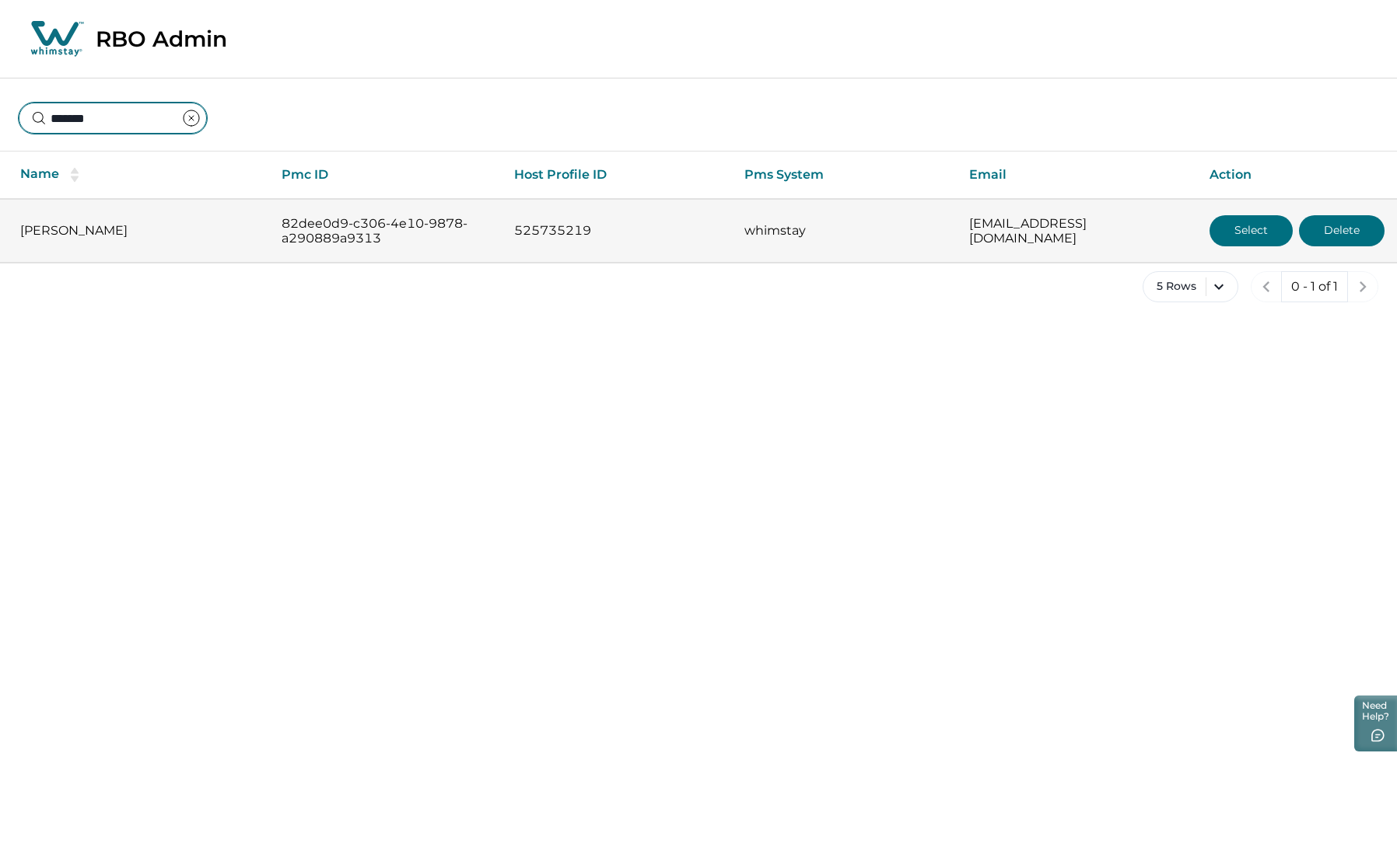
type input "*******"
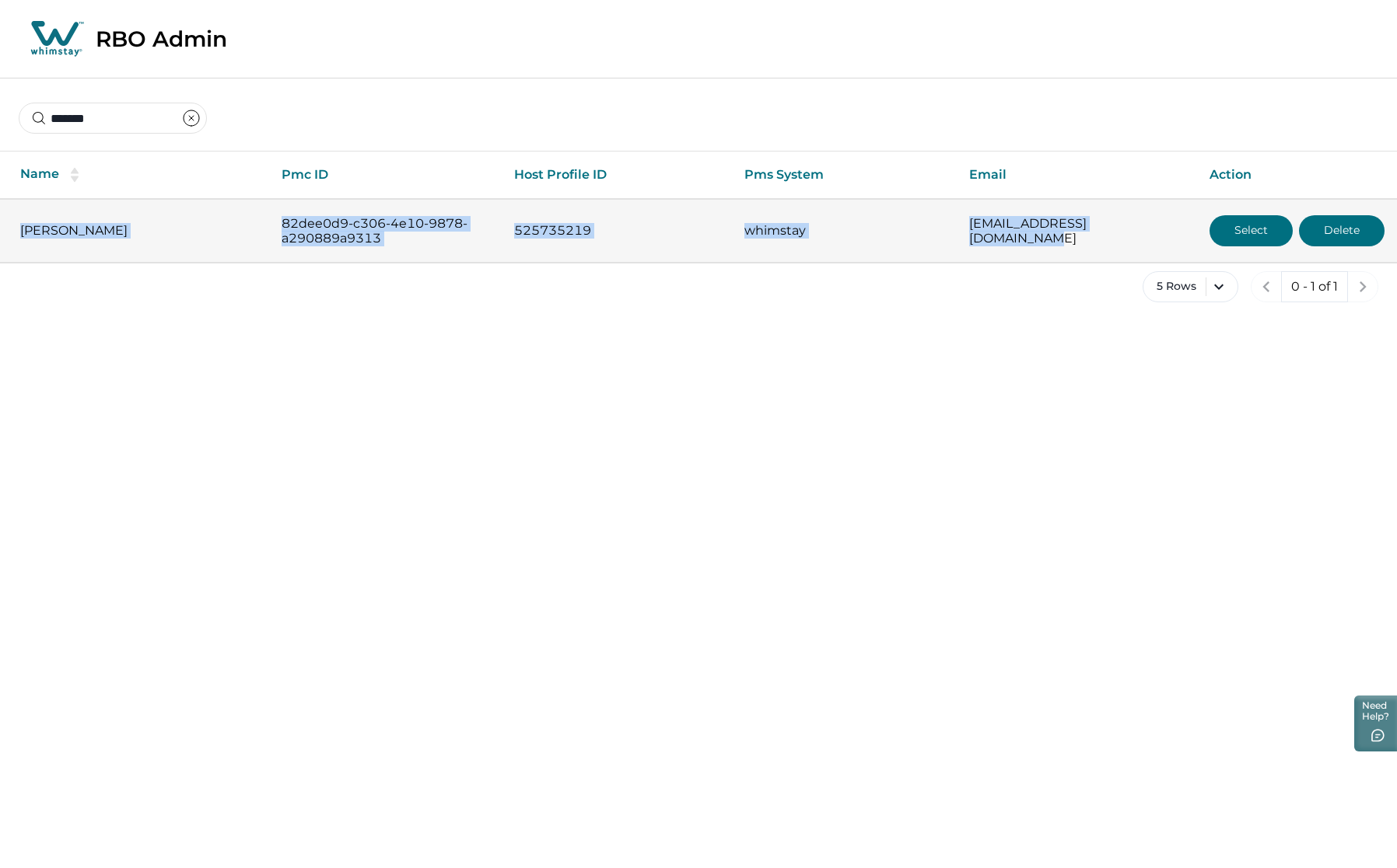
drag, startPoint x: 16, startPoint y: 205, endPoint x: 1142, endPoint y: 245, distance: 1126.7
click at [1142, 245] on tr "[PERSON_NAME] 82dee0d9-c306-4e10-9878-a290889a9313 525735219 whimstay [EMAIL_AD…" at bounding box center [698, 231] width 1397 height 64
copy tr "[PERSON_NAME] 82dee0d9-c306-4e10-9878-a290889a9313 525735219 whimstay [EMAIL_AD…"
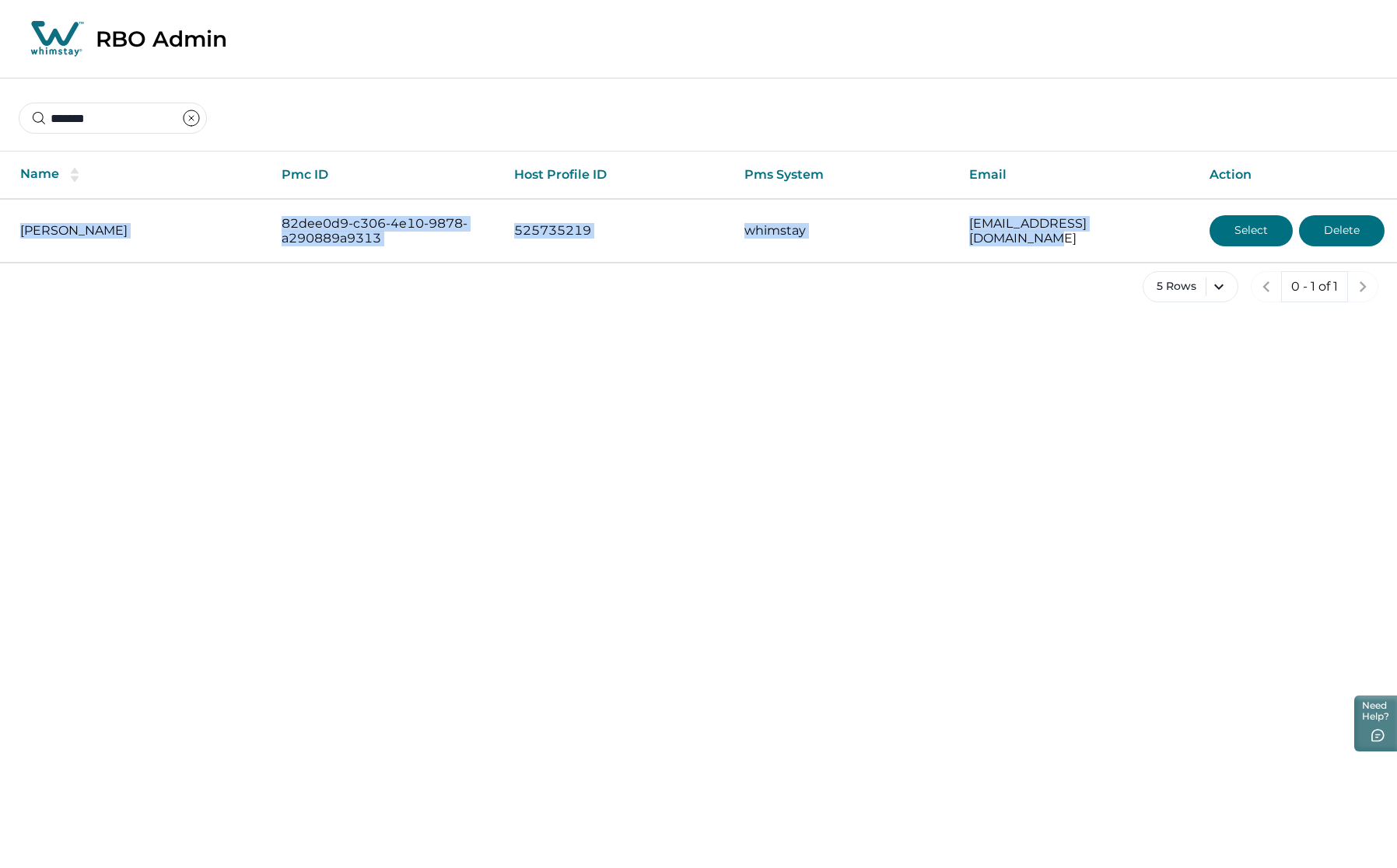
click at [201, 121] on icon "clear input" at bounding box center [190, 118] width 18 height 18
